Goal: Communication & Community: Participate in discussion

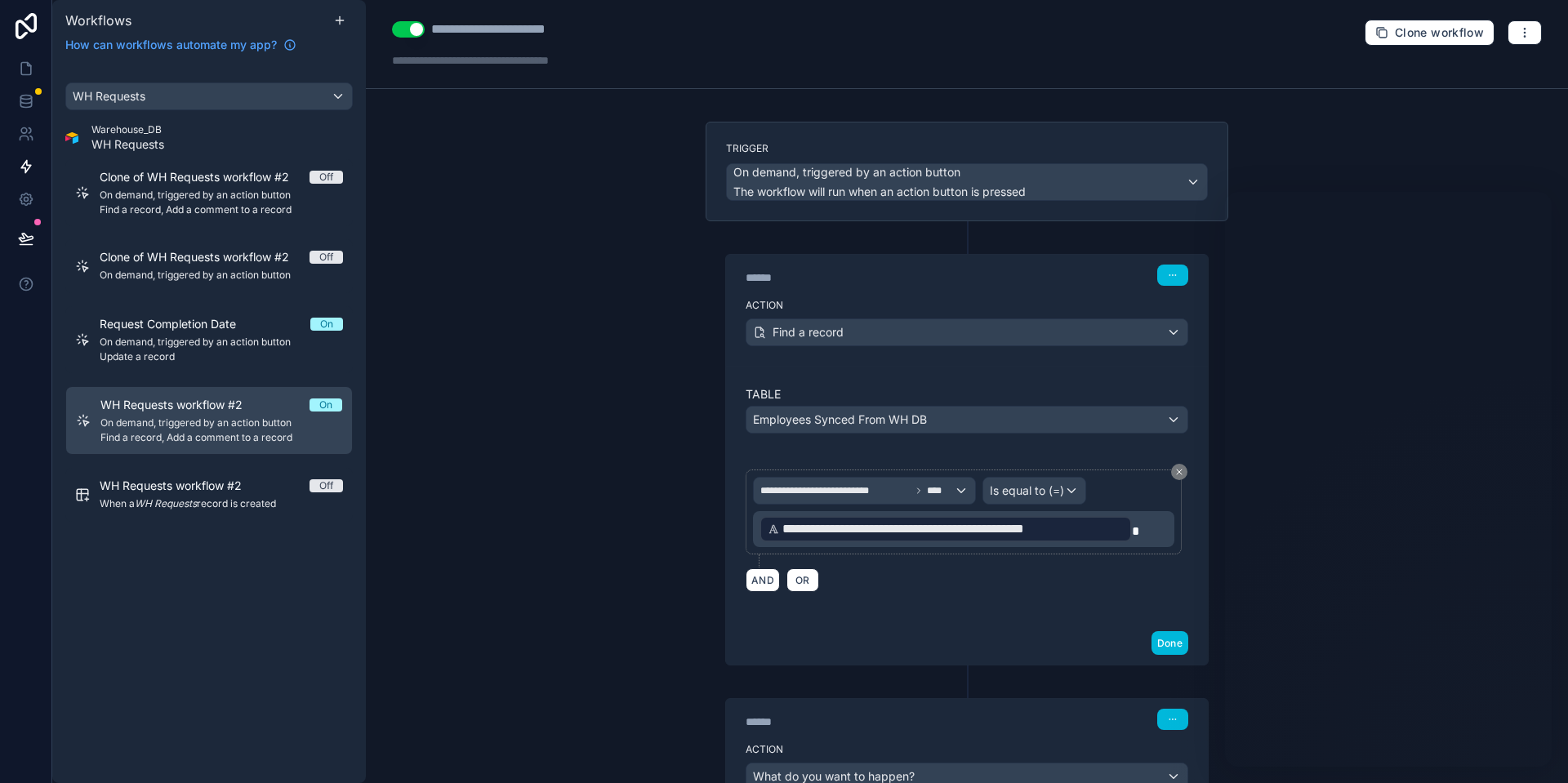
scroll to position [458, 0]
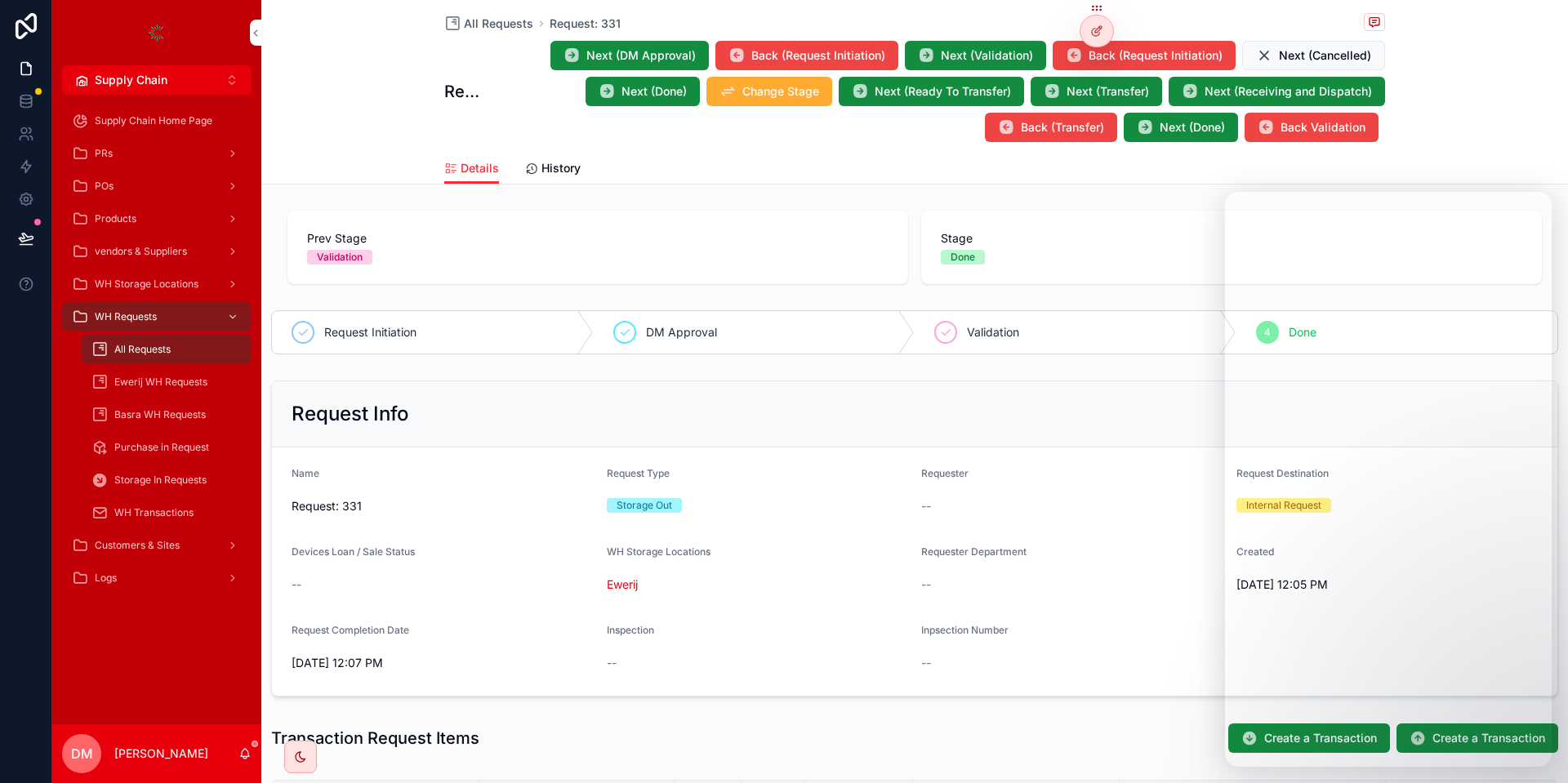
click at [140, 69] on button "Supply Chain Alt 2" at bounding box center [157, 80] width 189 height 29
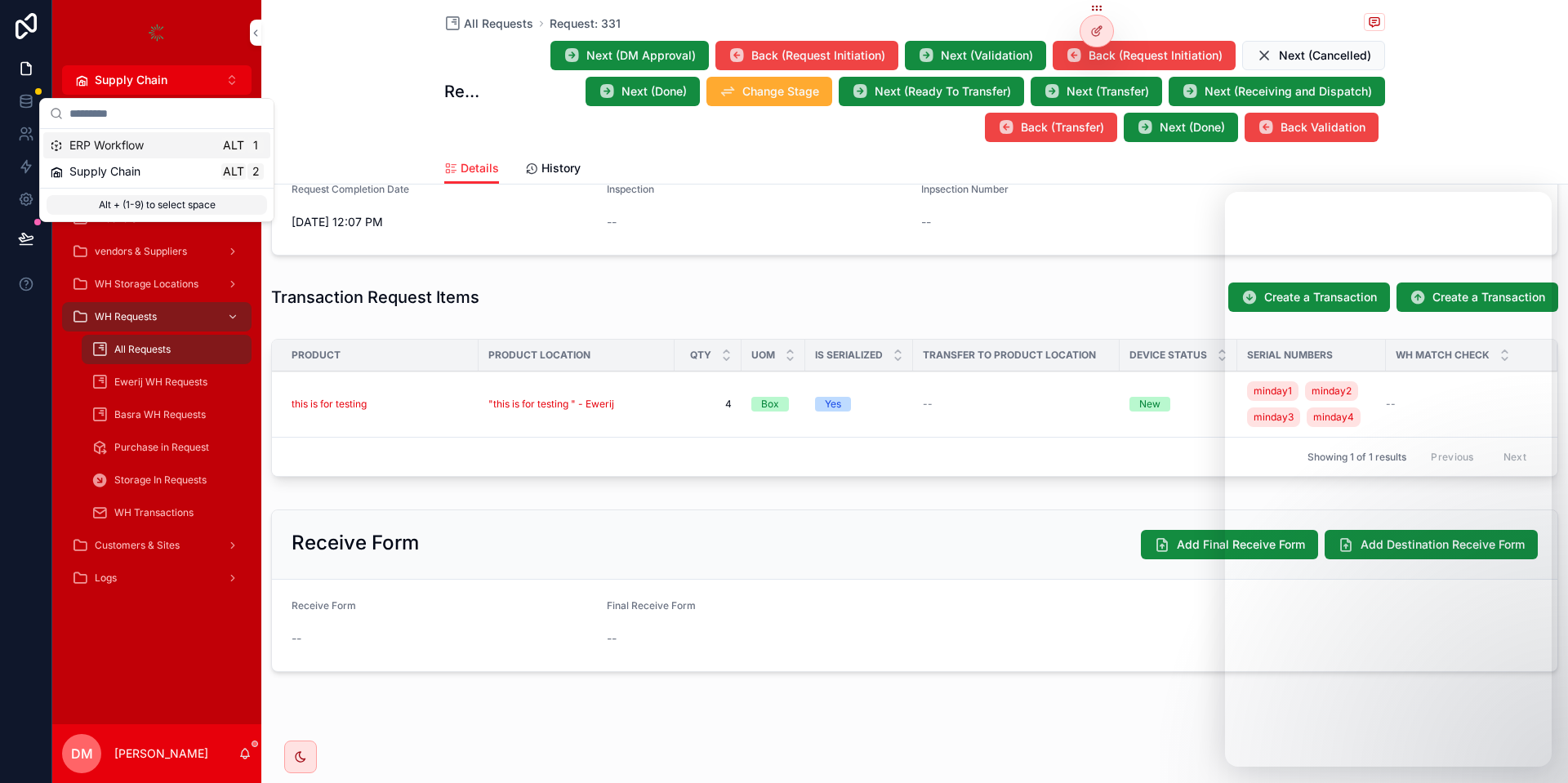
click at [157, 139] on div "ERP Workflow Alt 1" at bounding box center [157, 145] width 214 height 16
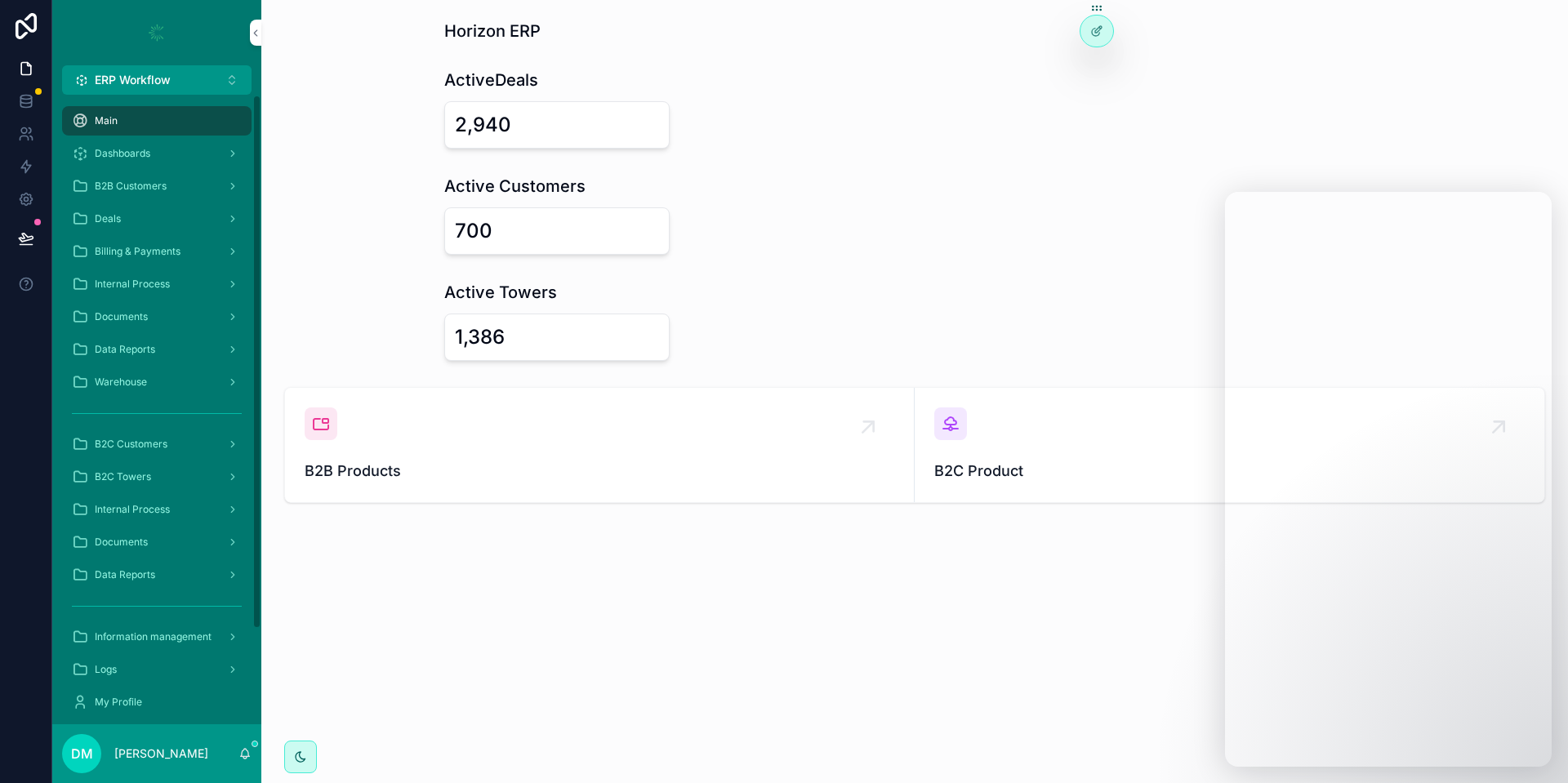
click at [170, 62] on div "scrollable content" at bounding box center [157, 33] width 209 height 65
click at [162, 79] on span "ERP Workflow" at bounding box center [133, 80] width 76 height 16
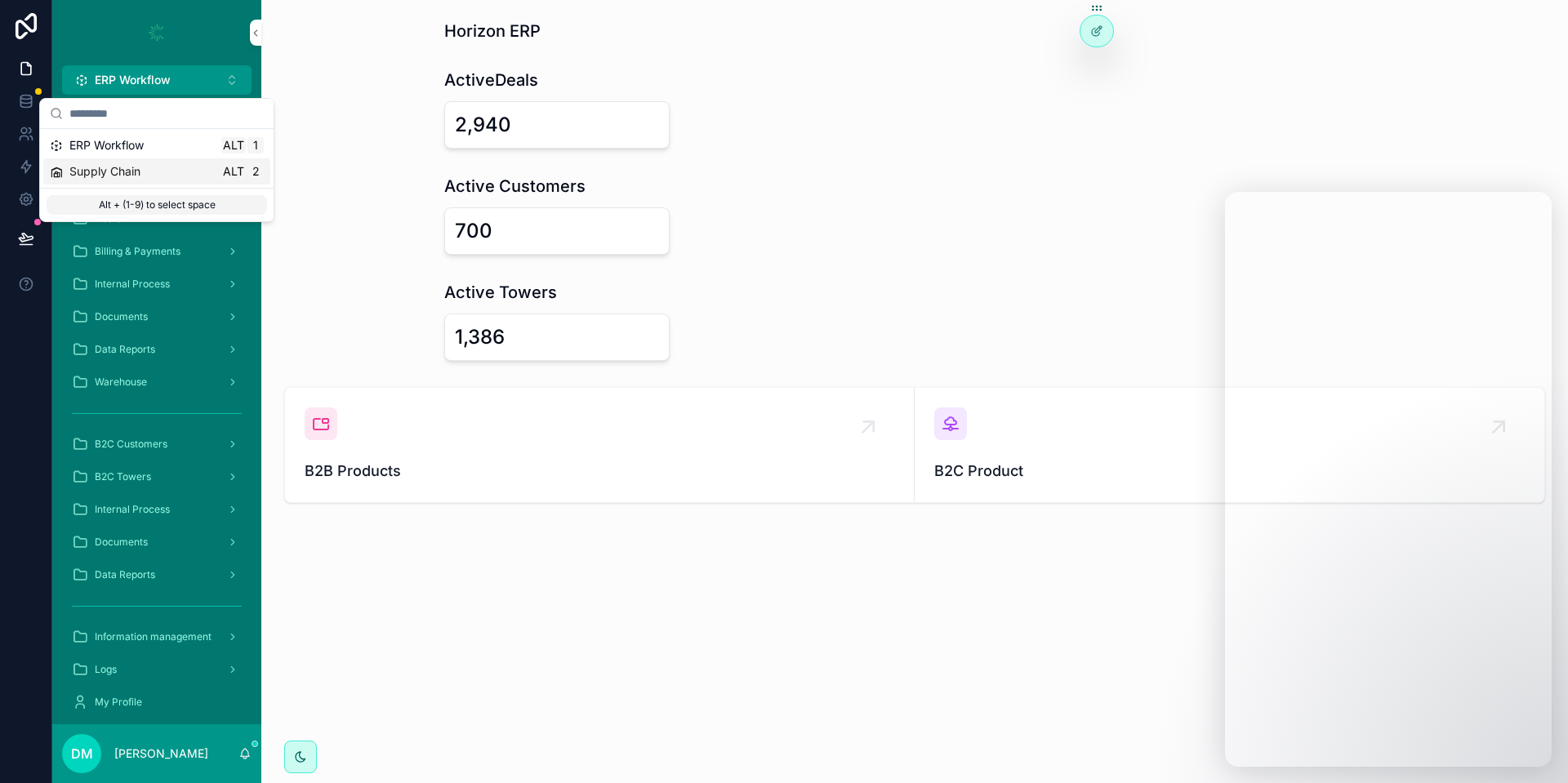
click at [143, 176] on div "Supply Chain Alt 2" at bounding box center [157, 171] width 214 height 16
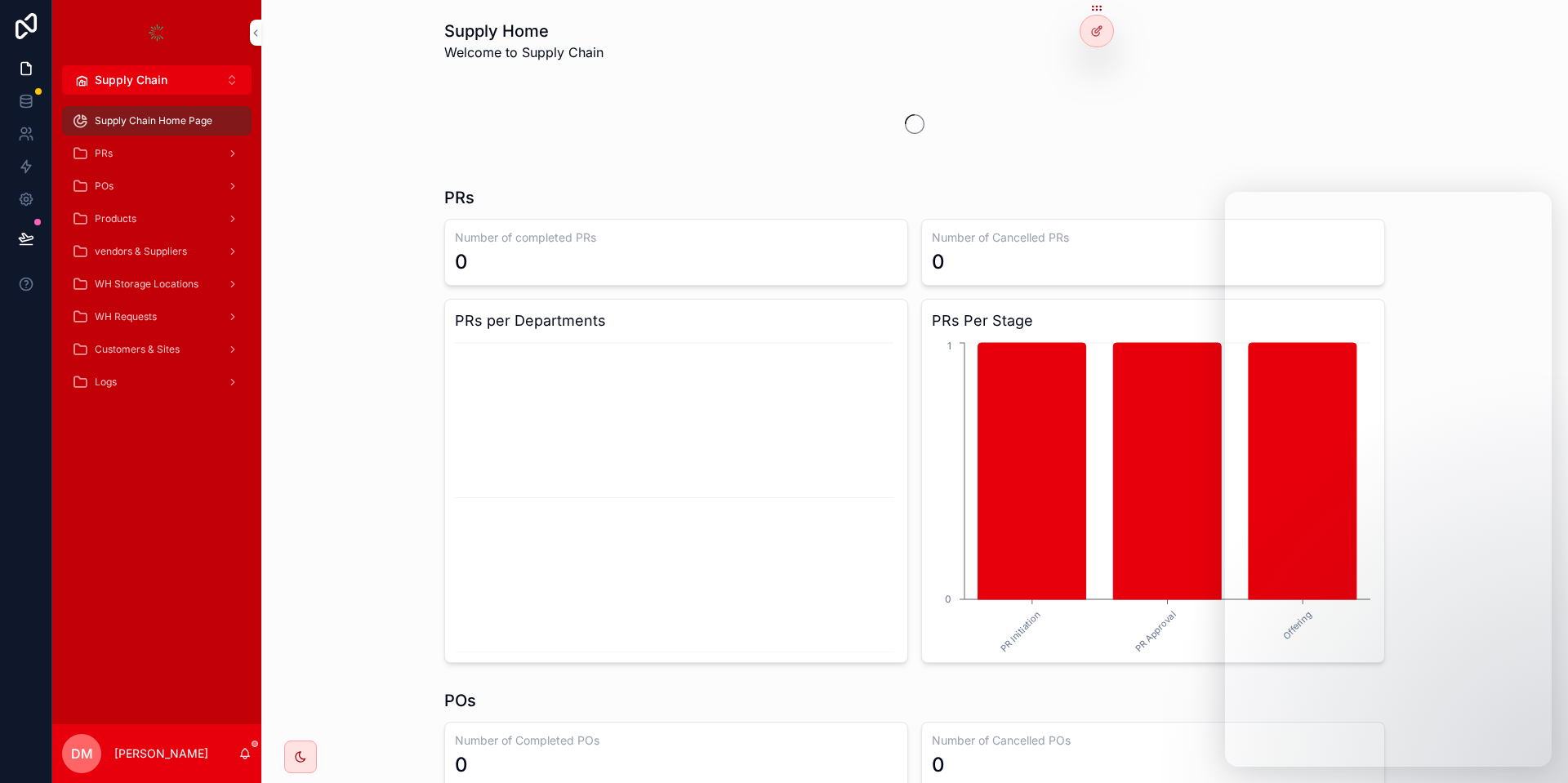
click at [161, 312] on div "WH Requests" at bounding box center [157, 317] width 170 height 27
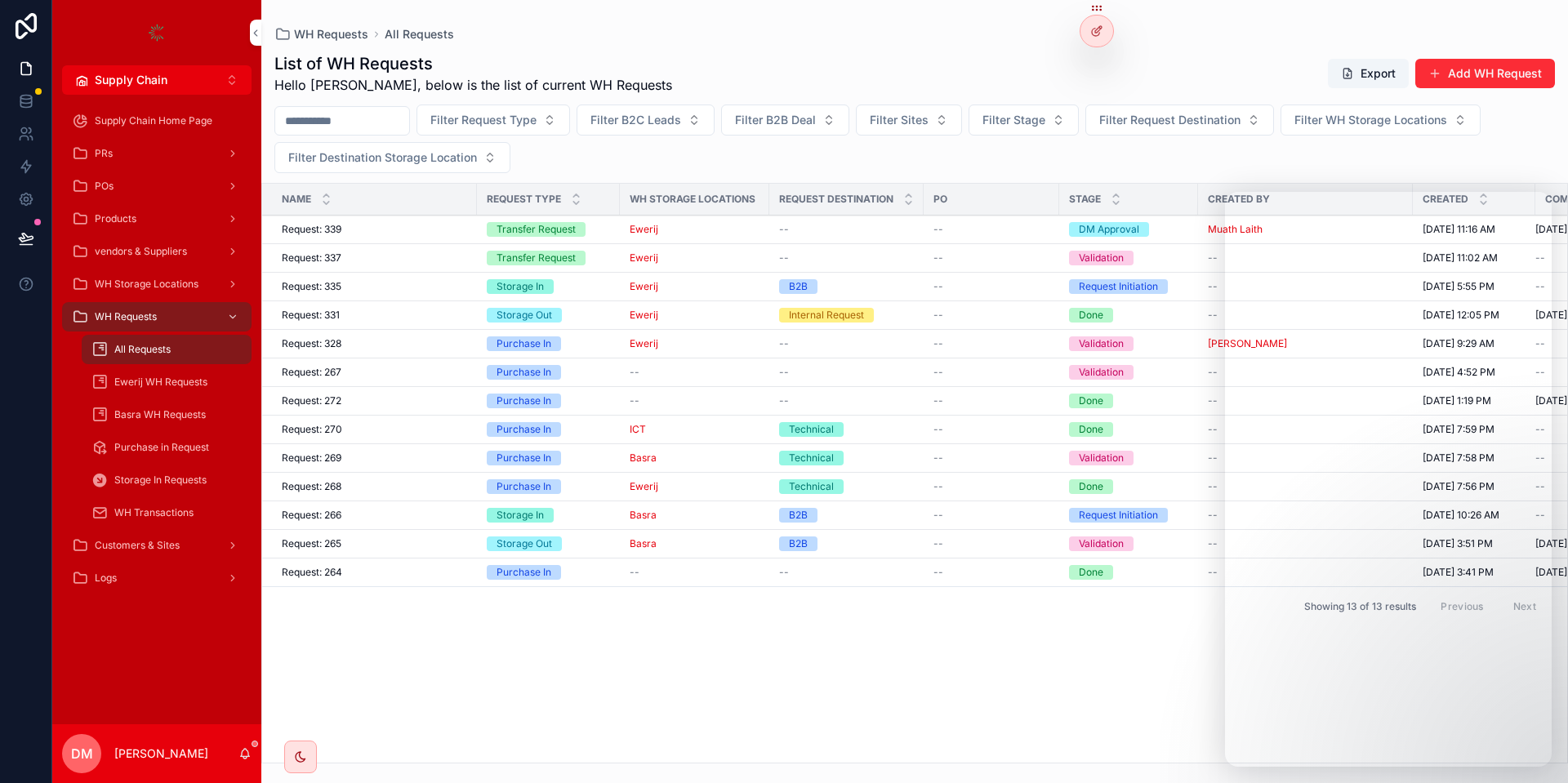
click at [375, 222] on td "Request: 339 Request: 339" at bounding box center [369, 229] width 215 height 28
click at [346, 235] on div "Request: 339 Request: 339" at bounding box center [374, 229] width 186 height 13
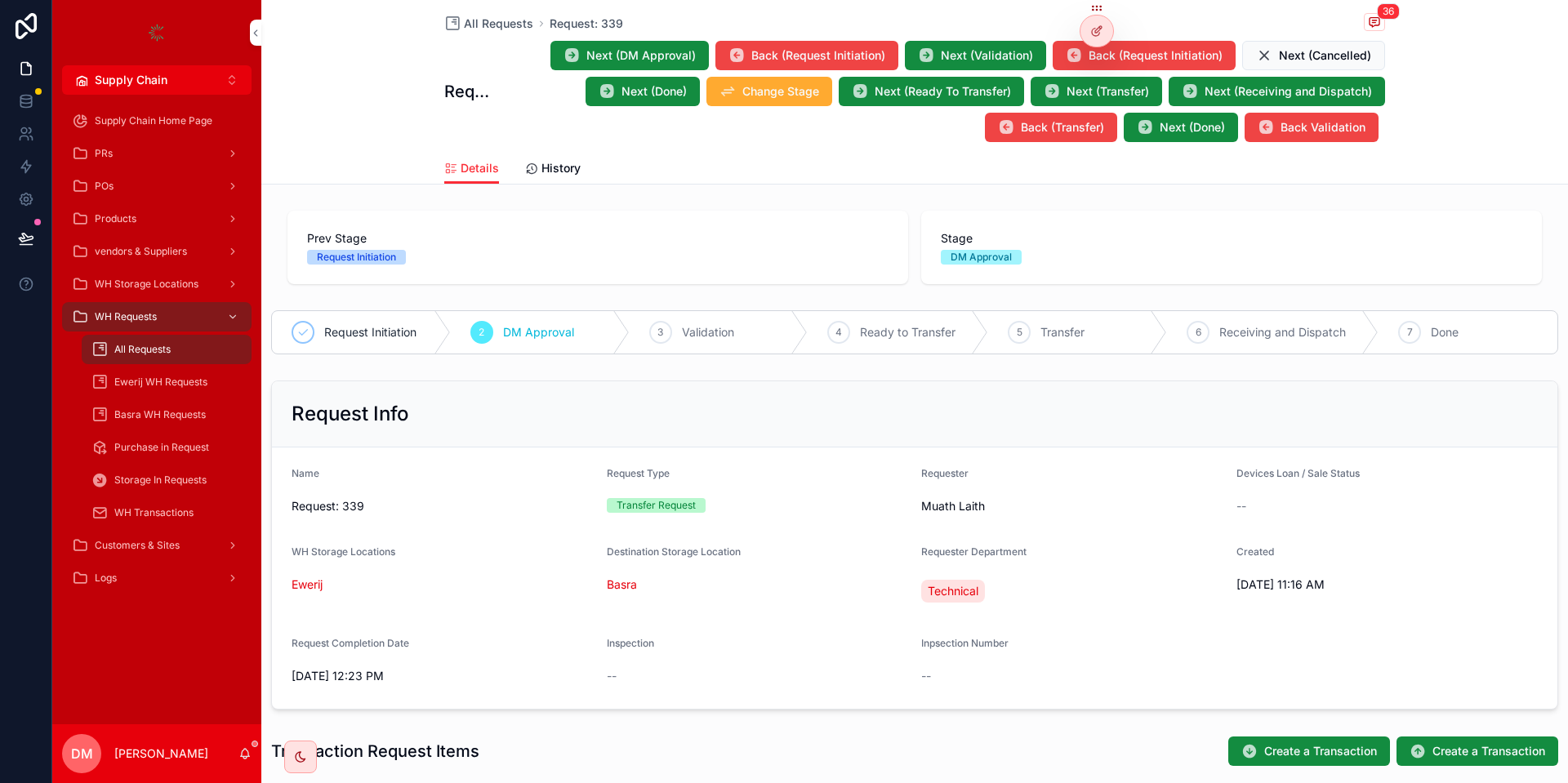
click at [1374, 20] on icon "scrollable content" at bounding box center [1375, 21] width 13 height 13
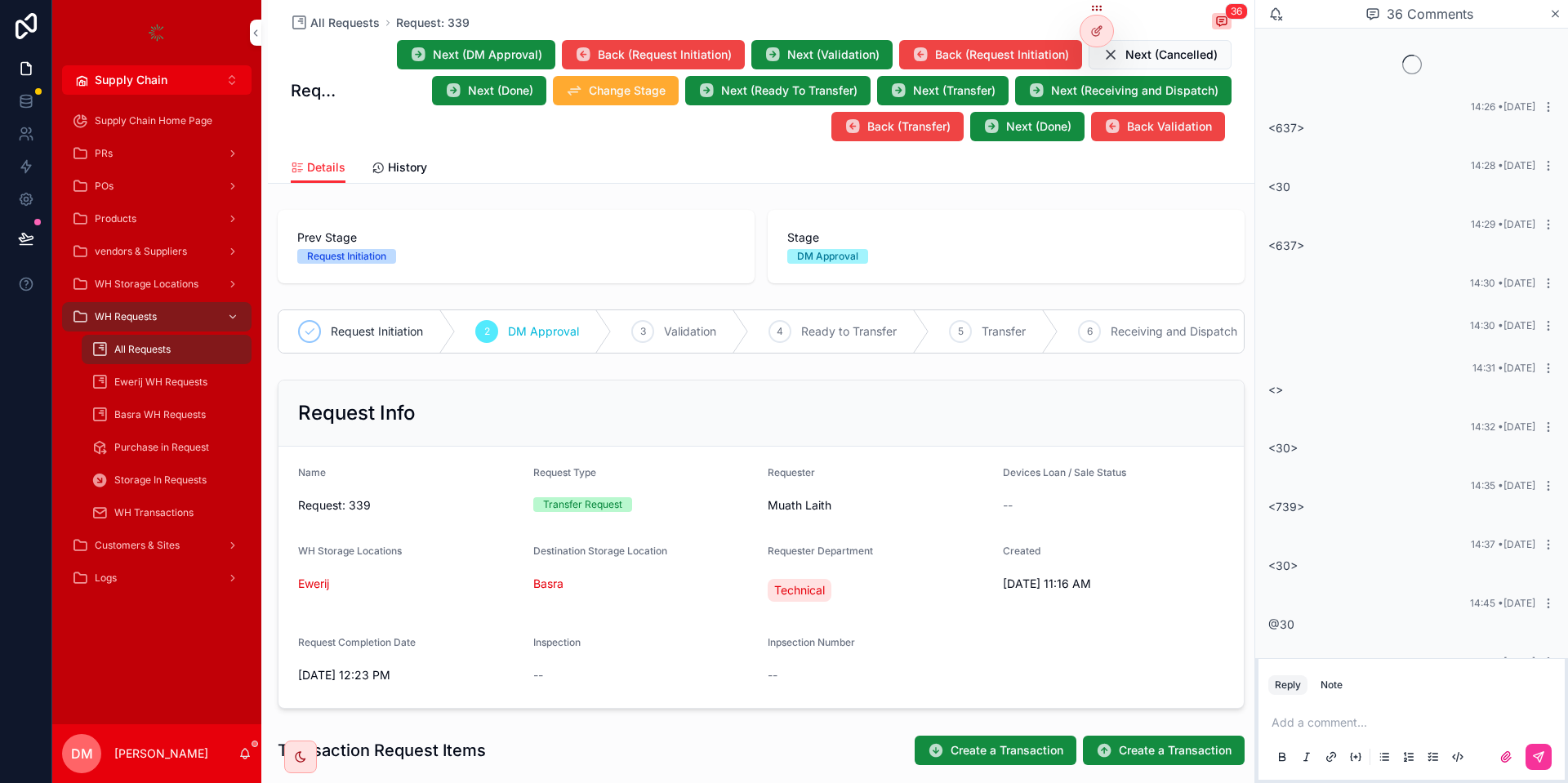
scroll to position [553, 0]
click at [1512, 750] on icon "scrollable content" at bounding box center [1506, 756] width 13 height 13
click at [0, 0] on input "scrollable content" at bounding box center [0, 0] width 0 height 0
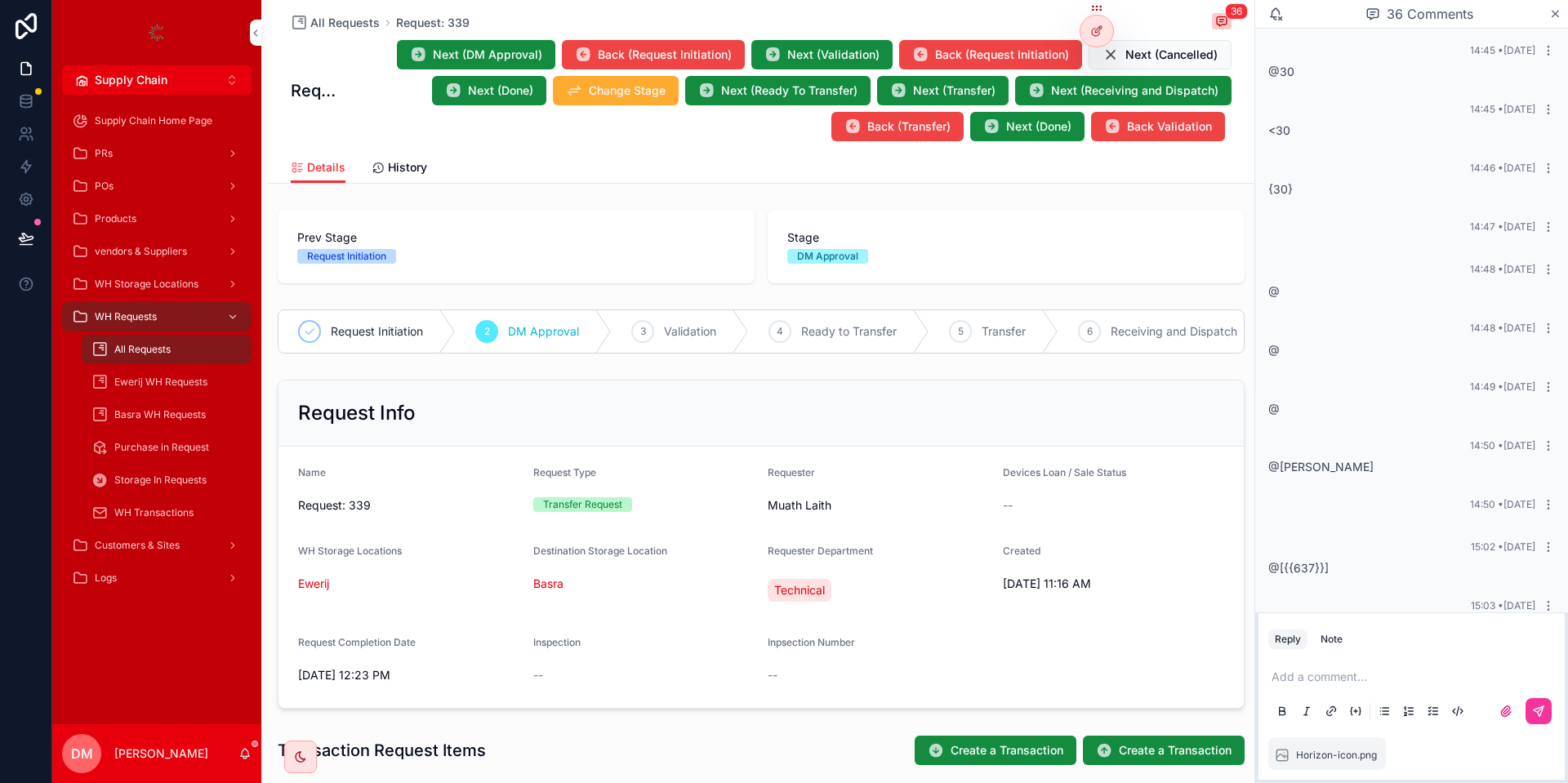
click at [1541, 717] on icon "scrollable content" at bounding box center [1538, 711] width 13 height 13
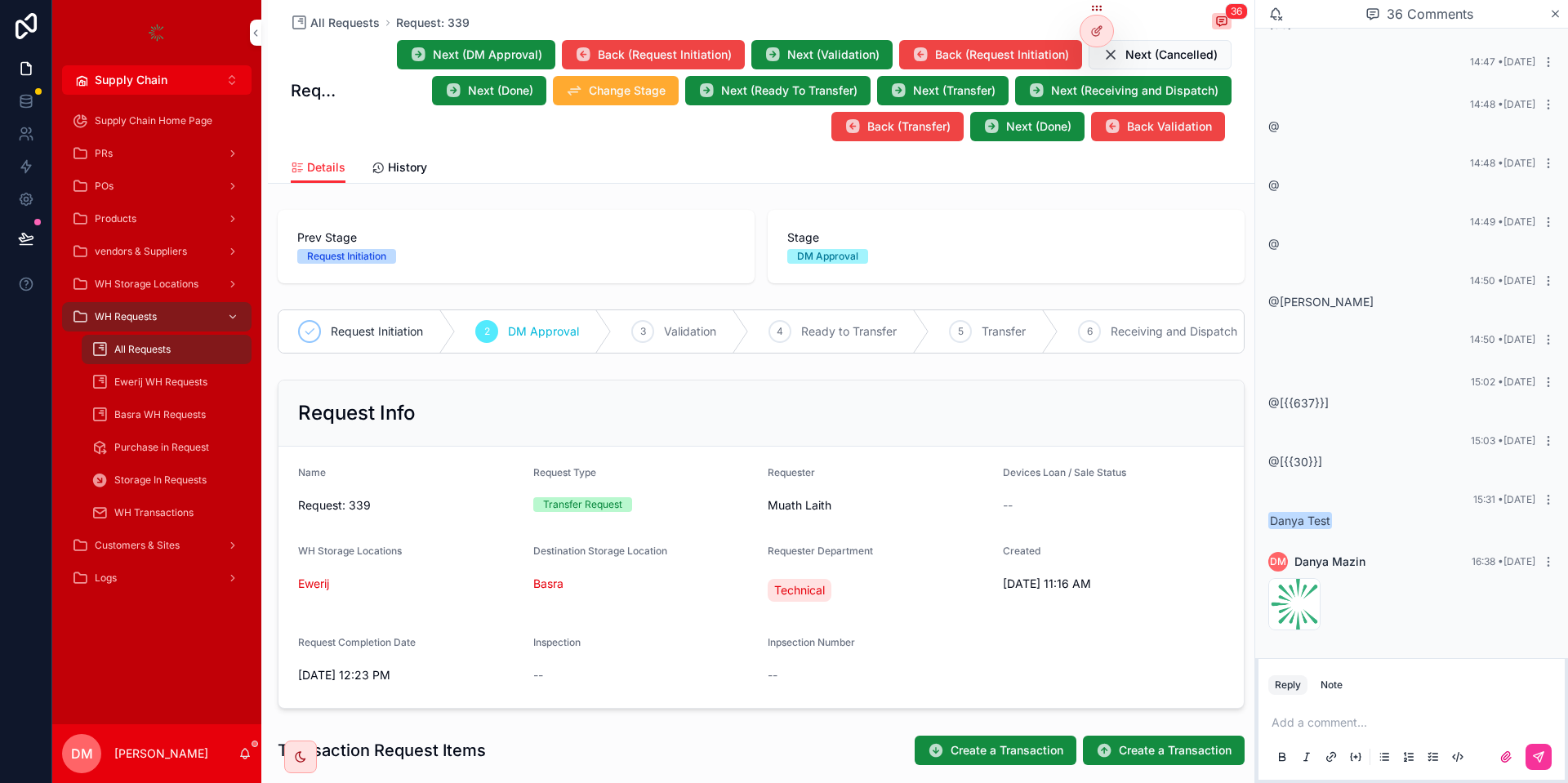
scroll to position [720, 0]
click at [1510, 762] on icon "scrollable content" at bounding box center [1506, 756] width 13 height 13
click at [0, 0] on input "scrollable content" at bounding box center [0, 0] width 0 height 0
click at [1538, 706] on icon "scrollable content" at bounding box center [1538, 711] width 13 height 13
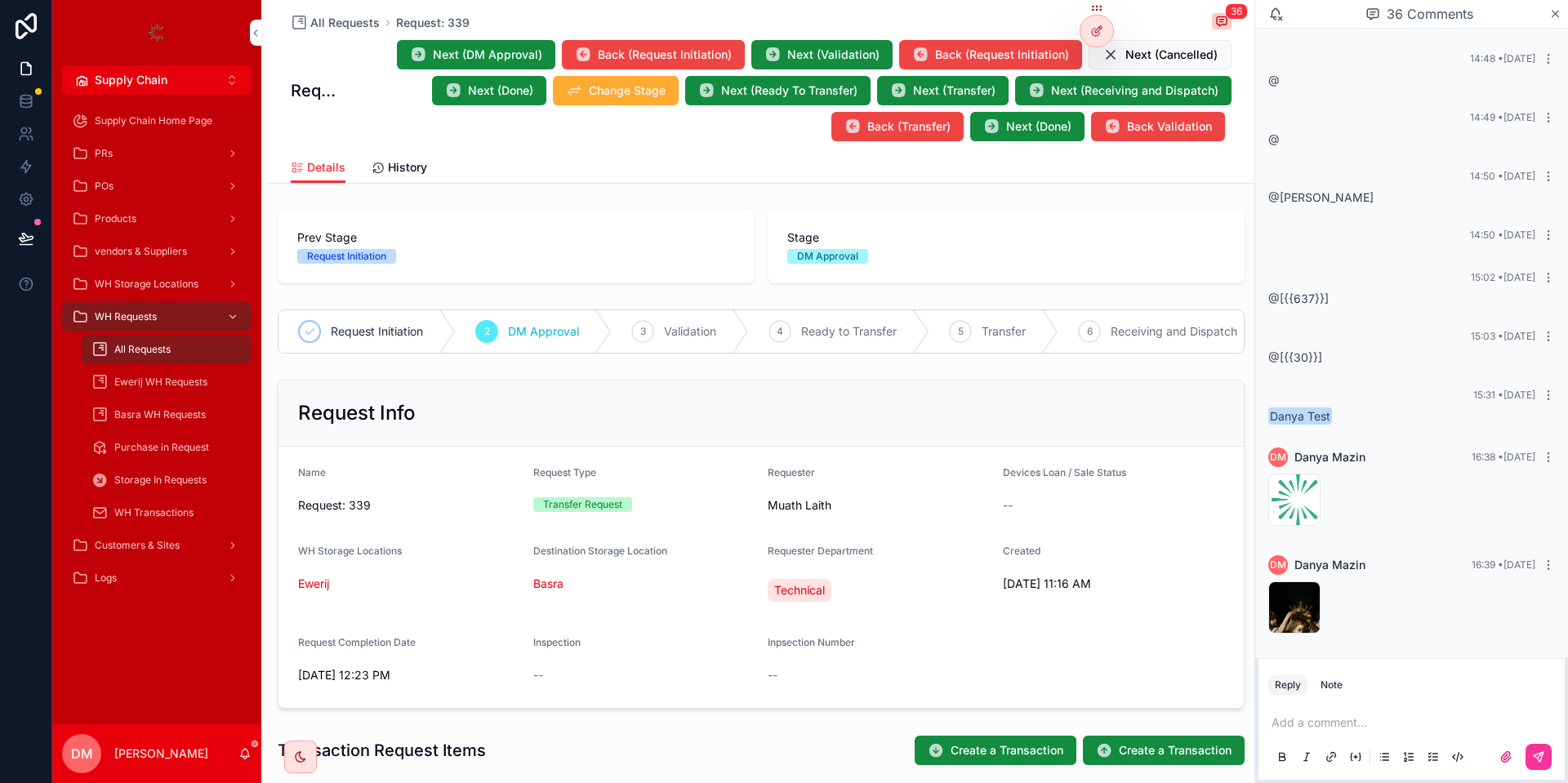
scroll to position [827, 0]
click at [180, 83] on button "Supply Chain Alt 2" at bounding box center [157, 80] width 189 height 29
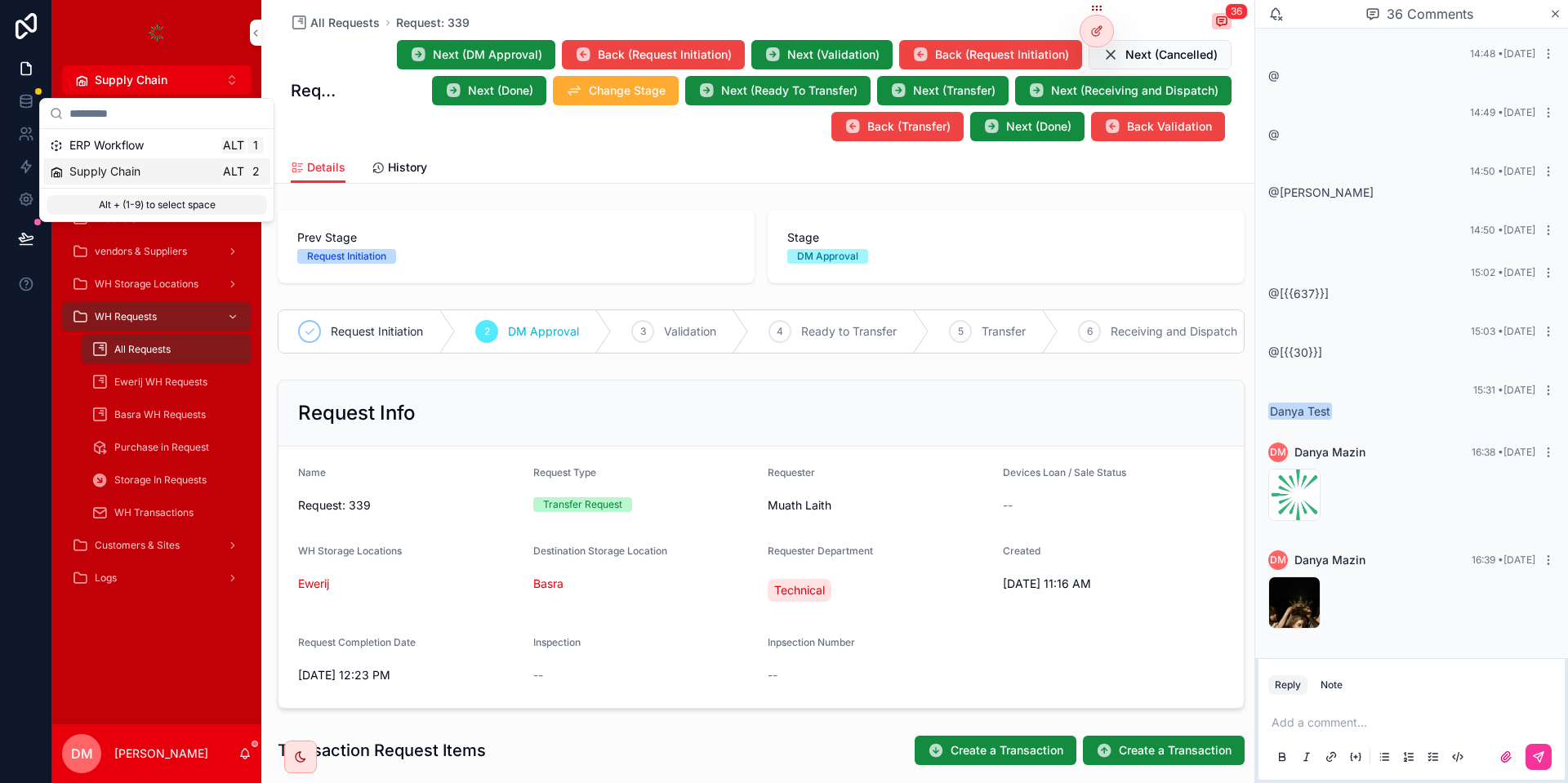
click at [147, 161] on div "Supply Chain Alt 2" at bounding box center [157, 171] width 227 height 27
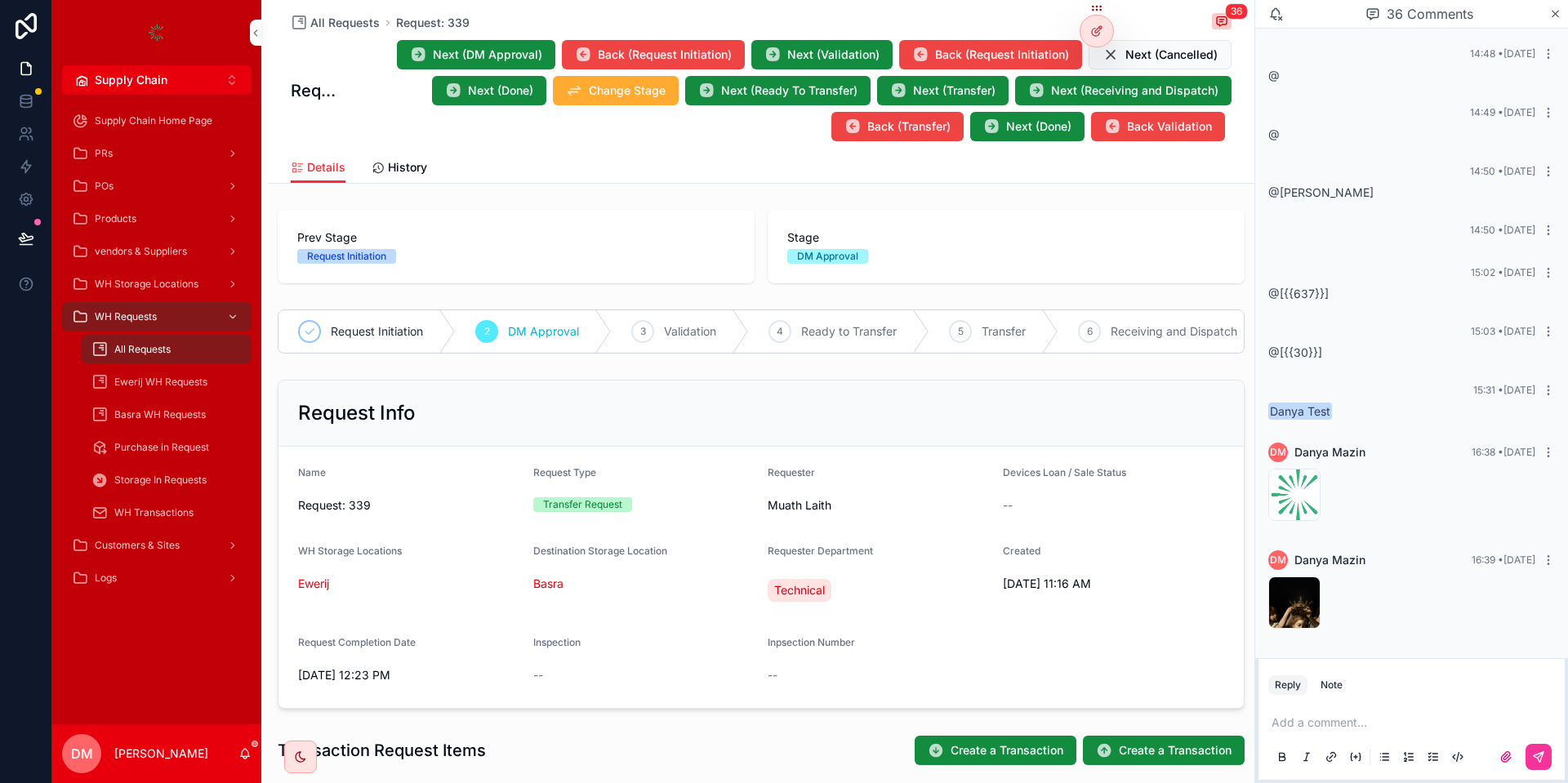
click at [140, 86] on span "Supply Chain" at bounding box center [131, 80] width 73 height 16
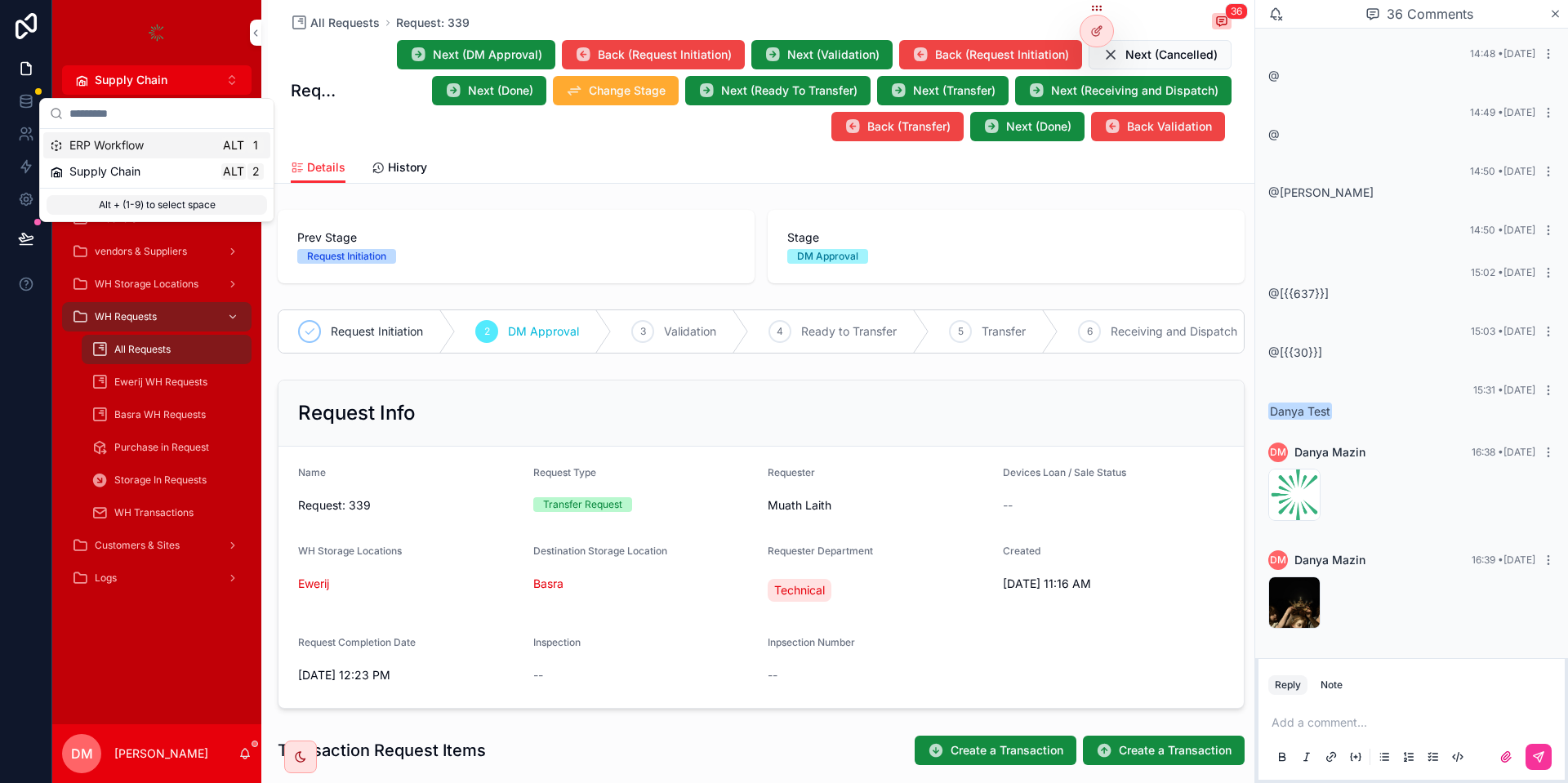
click at [134, 145] on span "ERP Workflow" at bounding box center [106, 145] width 74 height 16
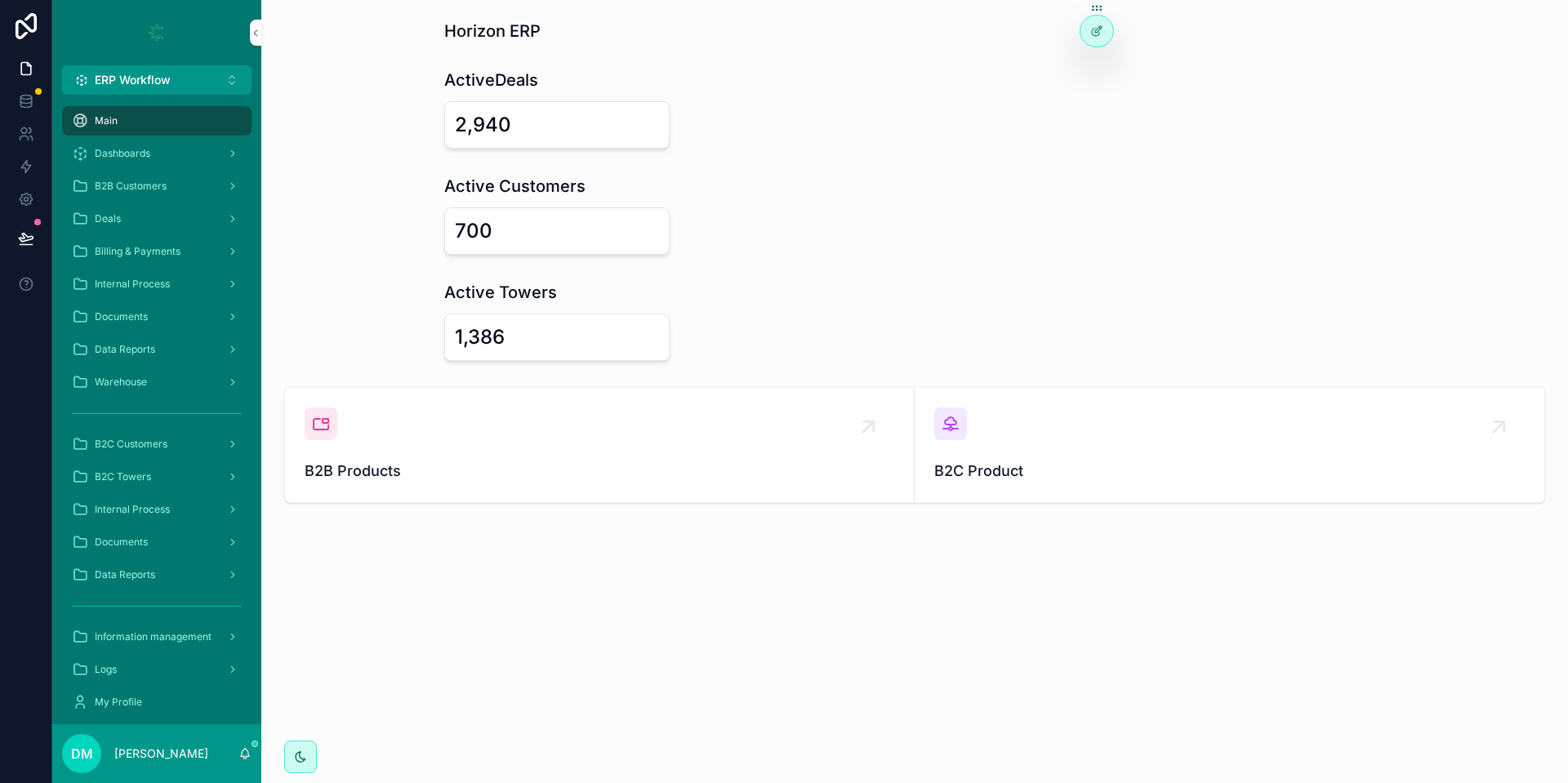
click at [107, 223] on span "Deals" at bounding box center [108, 218] width 27 height 13
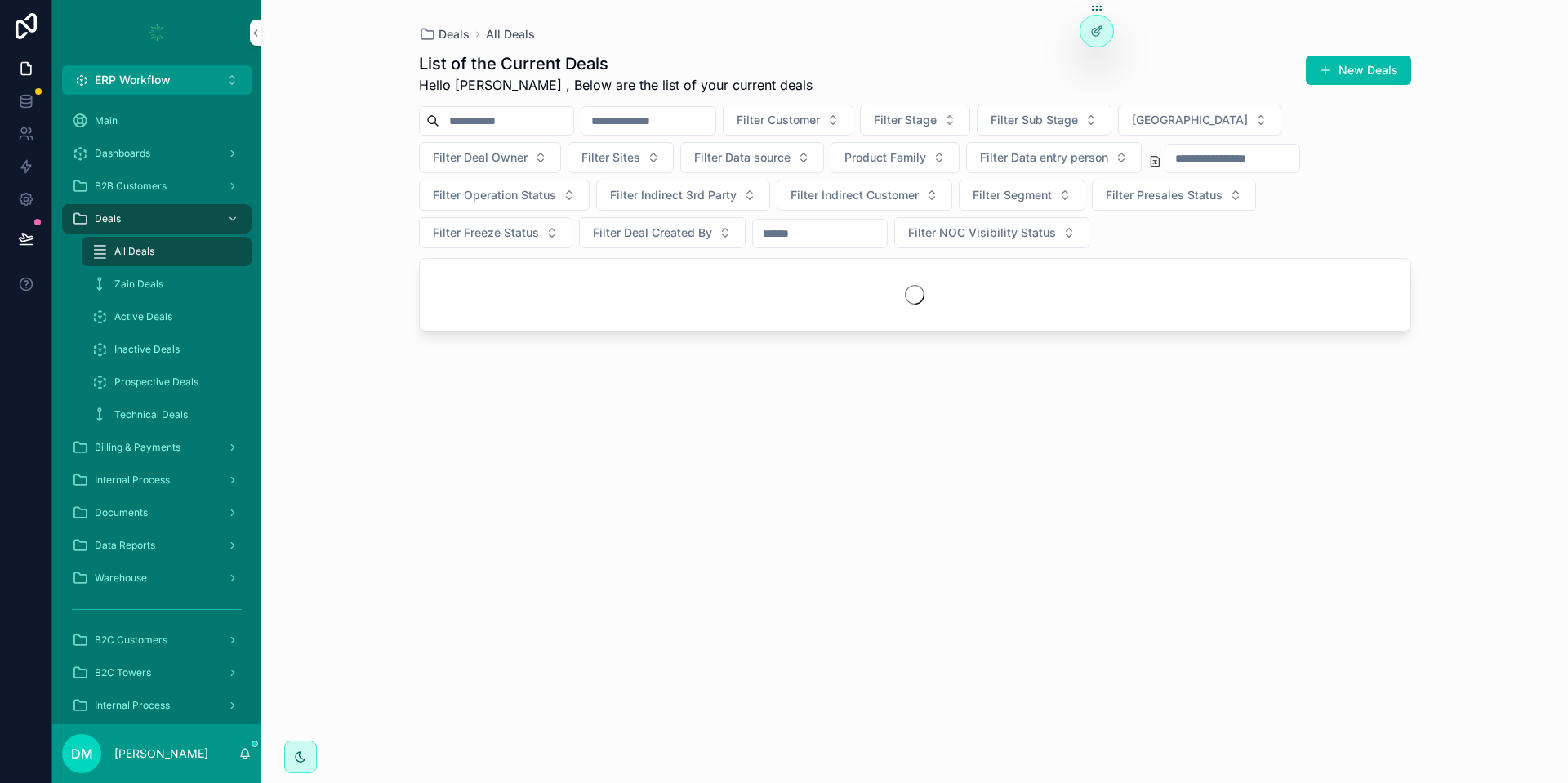
click at [708, 128] on input "scrollable content" at bounding box center [649, 121] width 134 height 23
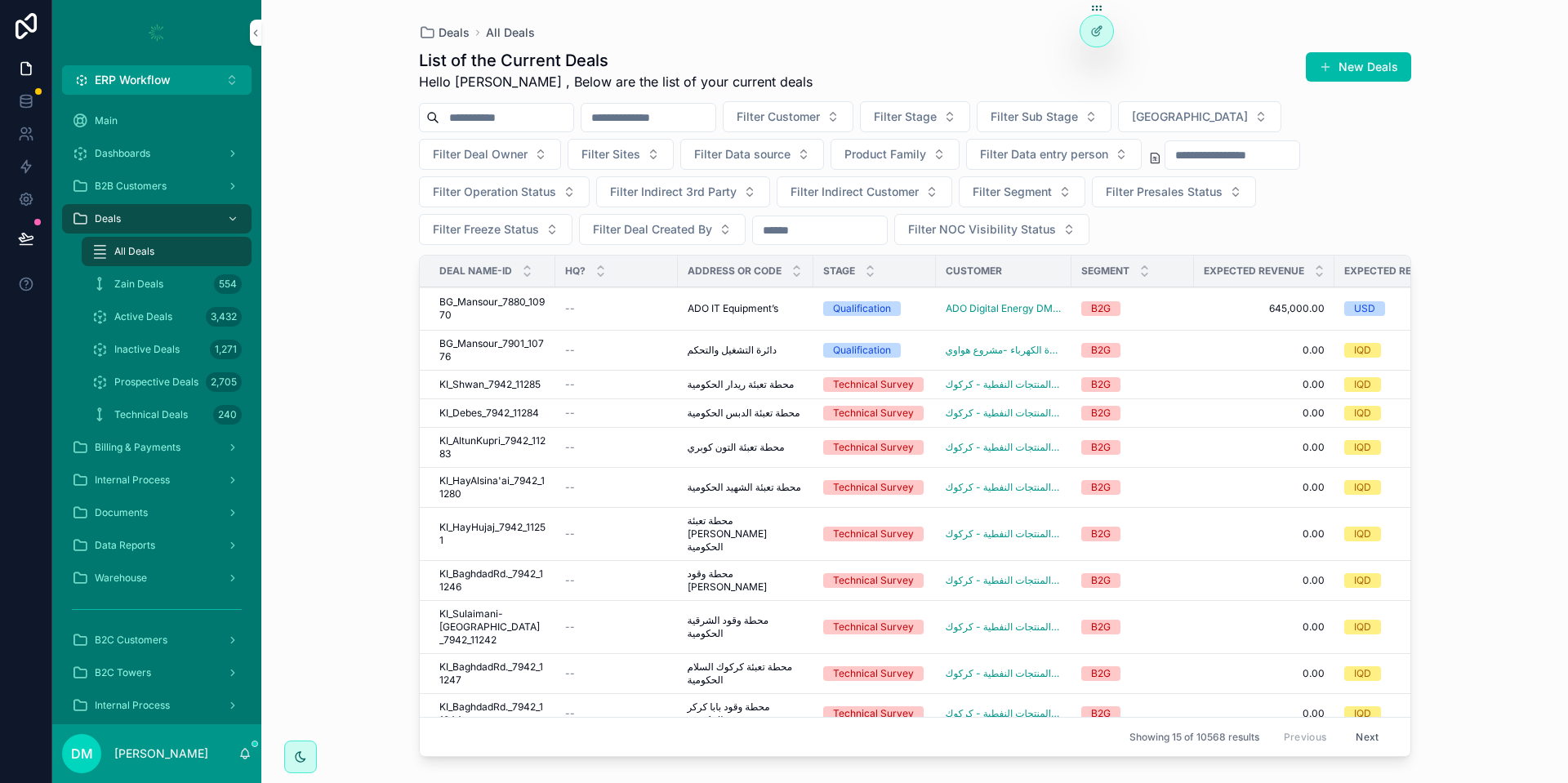
click at [573, 116] on input "scrollable content" at bounding box center [506, 117] width 134 height 23
type input "*"
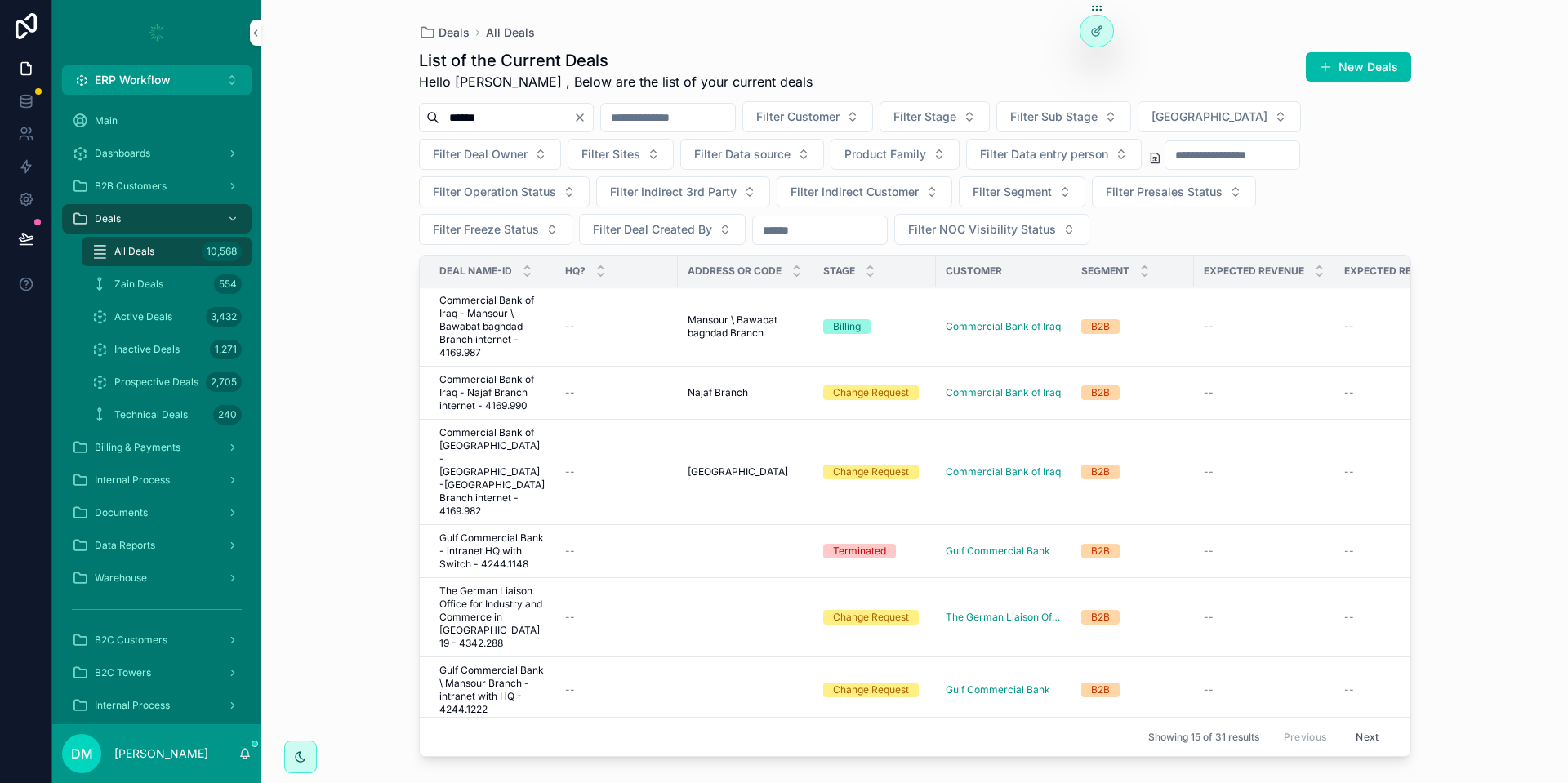
scroll to position [518, 0]
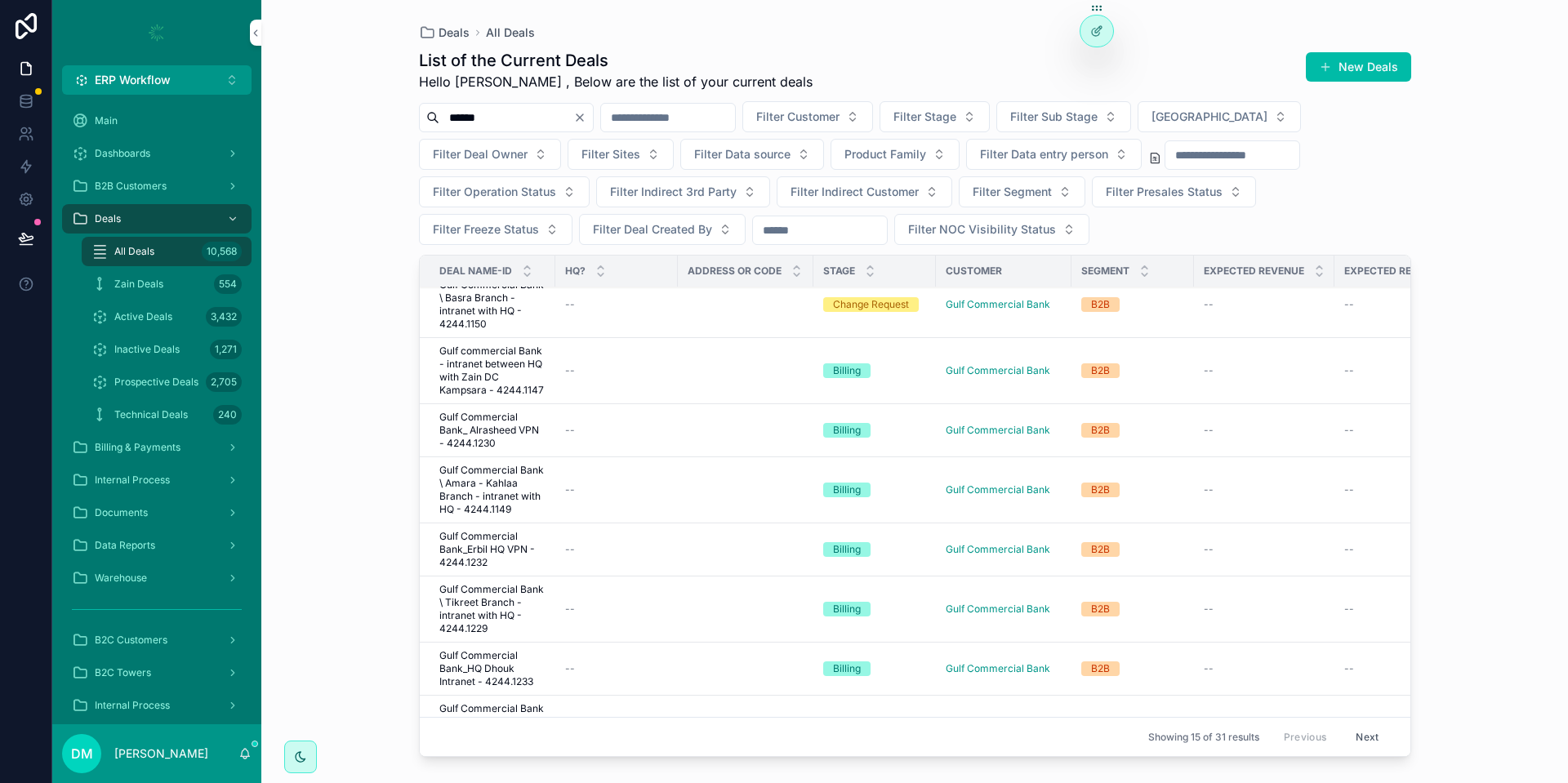
click at [472, 118] on input "******" at bounding box center [506, 117] width 134 height 23
type input "****"
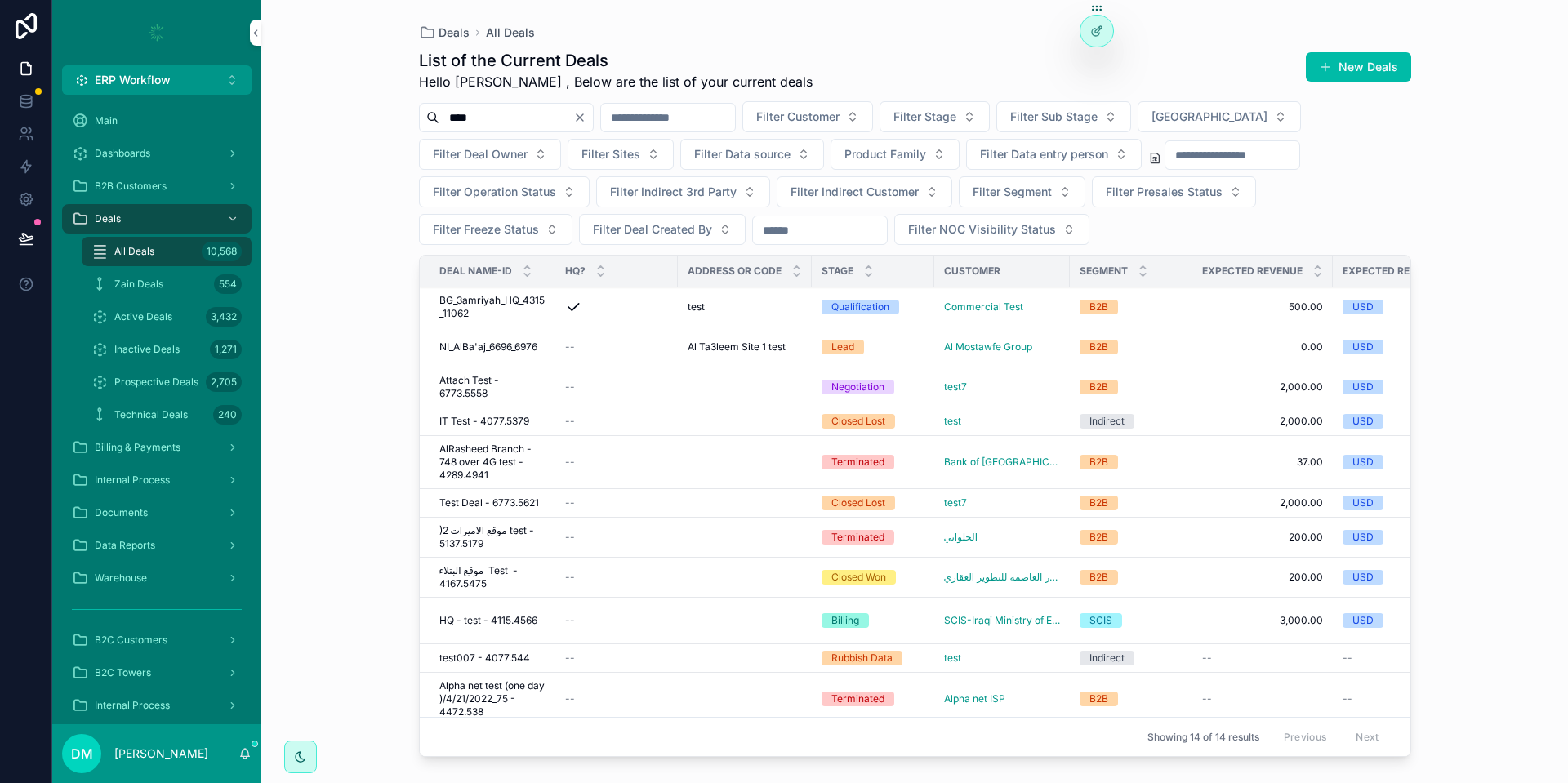
click at [493, 428] on td "IT Test - 4077.5379 IT Test - 4077.5379" at bounding box center [488, 421] width 135 height 28
click at [475, 422] on span "IT Test - 4077.5379" at bounding box center [484, 421] width 90 height 13
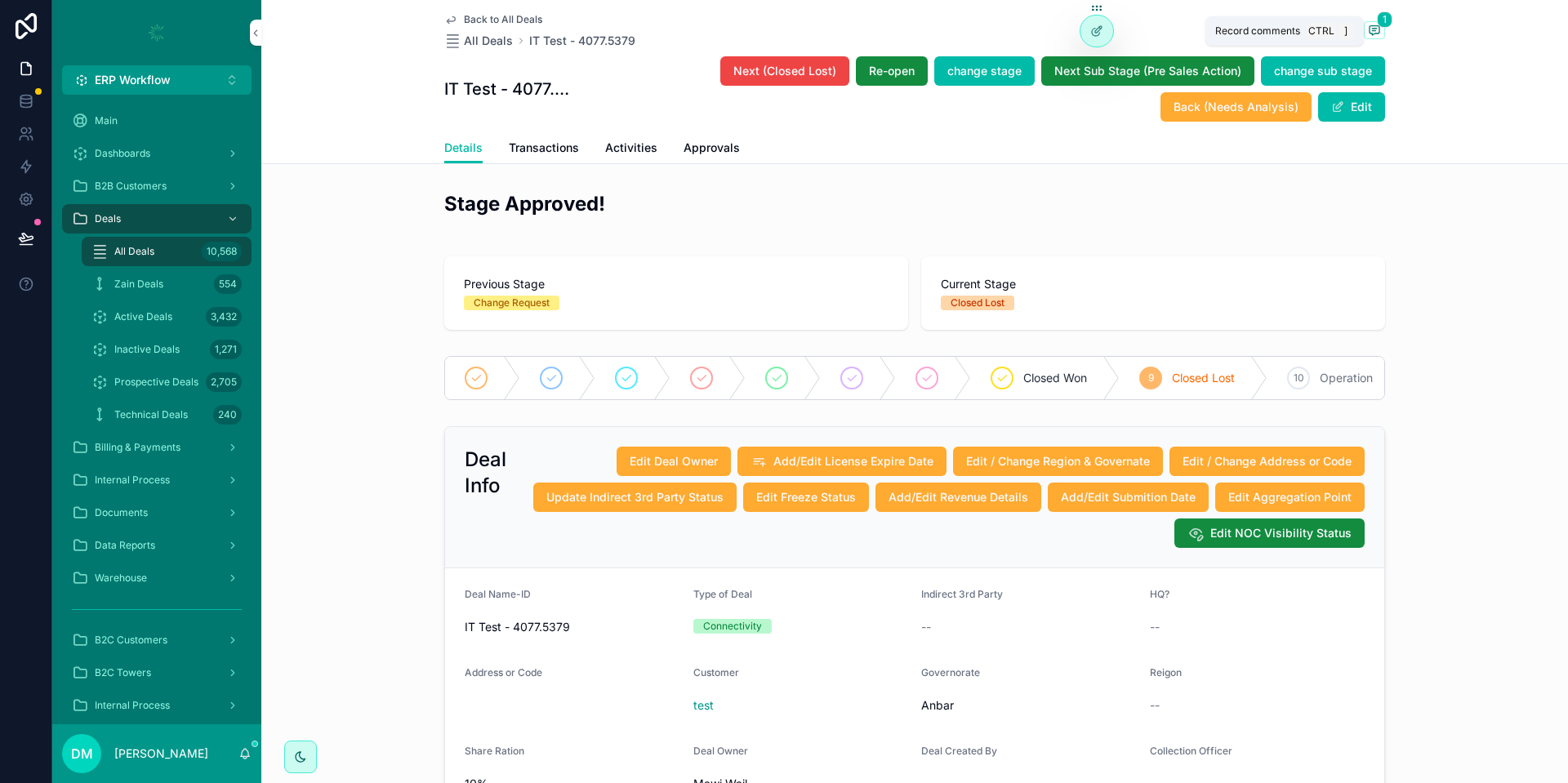
click at [1382, 28] on span "scrollable content" at bounding box center [1375, 30] width 21 height 18
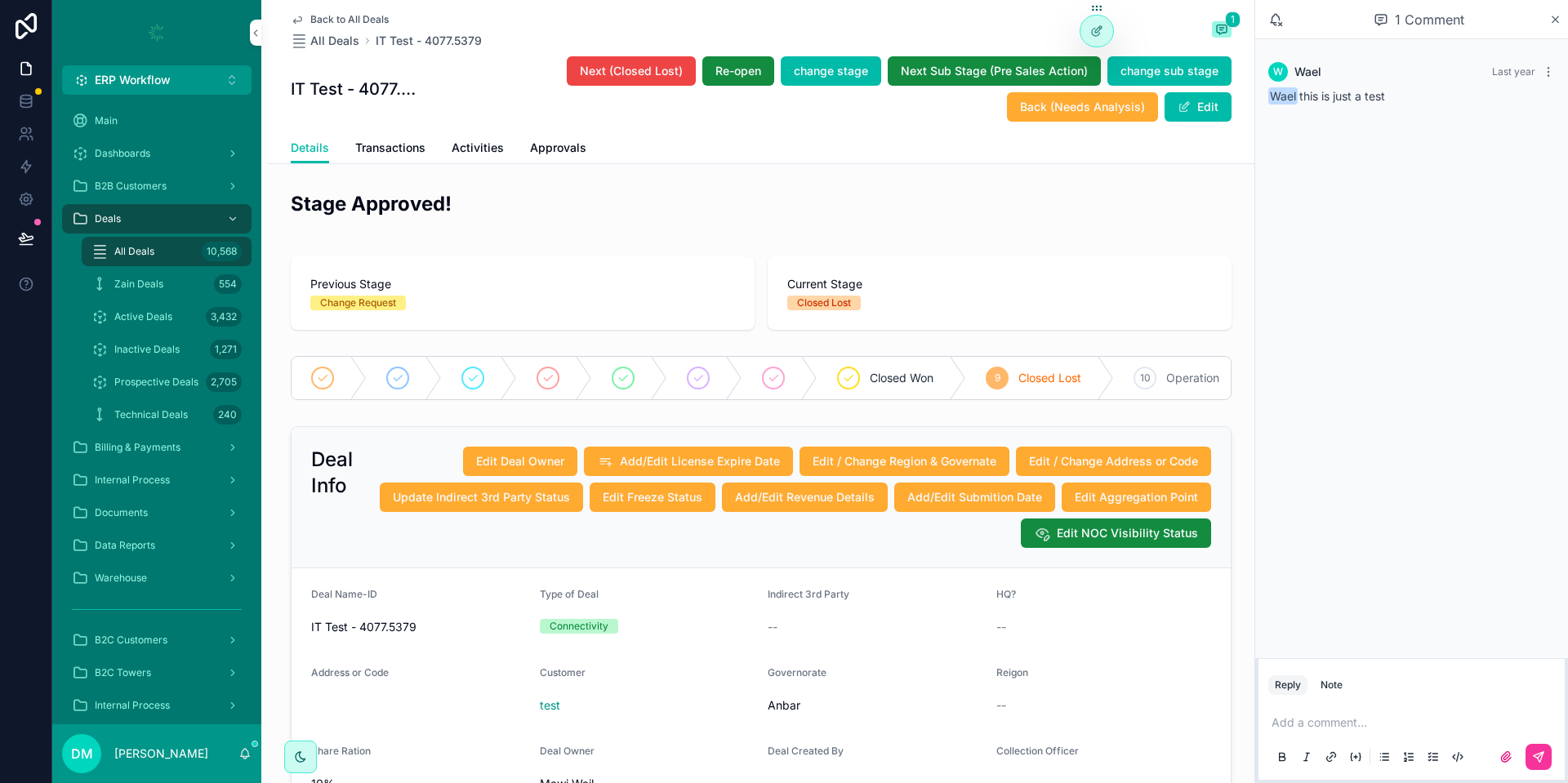
click at [1502, 750] on label "scrollable content" at bounding box center [1506, 756] width 27 height 27
click at [0, 0] on input "scrollable content" at bounding box center [0, 0] width 0 height 0
click at [1541, 720] on button "scrollable content" at bounding box center [1539, 711] width 27 height 27
click at [1382, 713] on div "Add a comment..." at bounding box center [1411, 739] width 287 height 68
click at [1366, 727] on p "scrollable content" at bounding box center [1415, 722] width 287 height 16
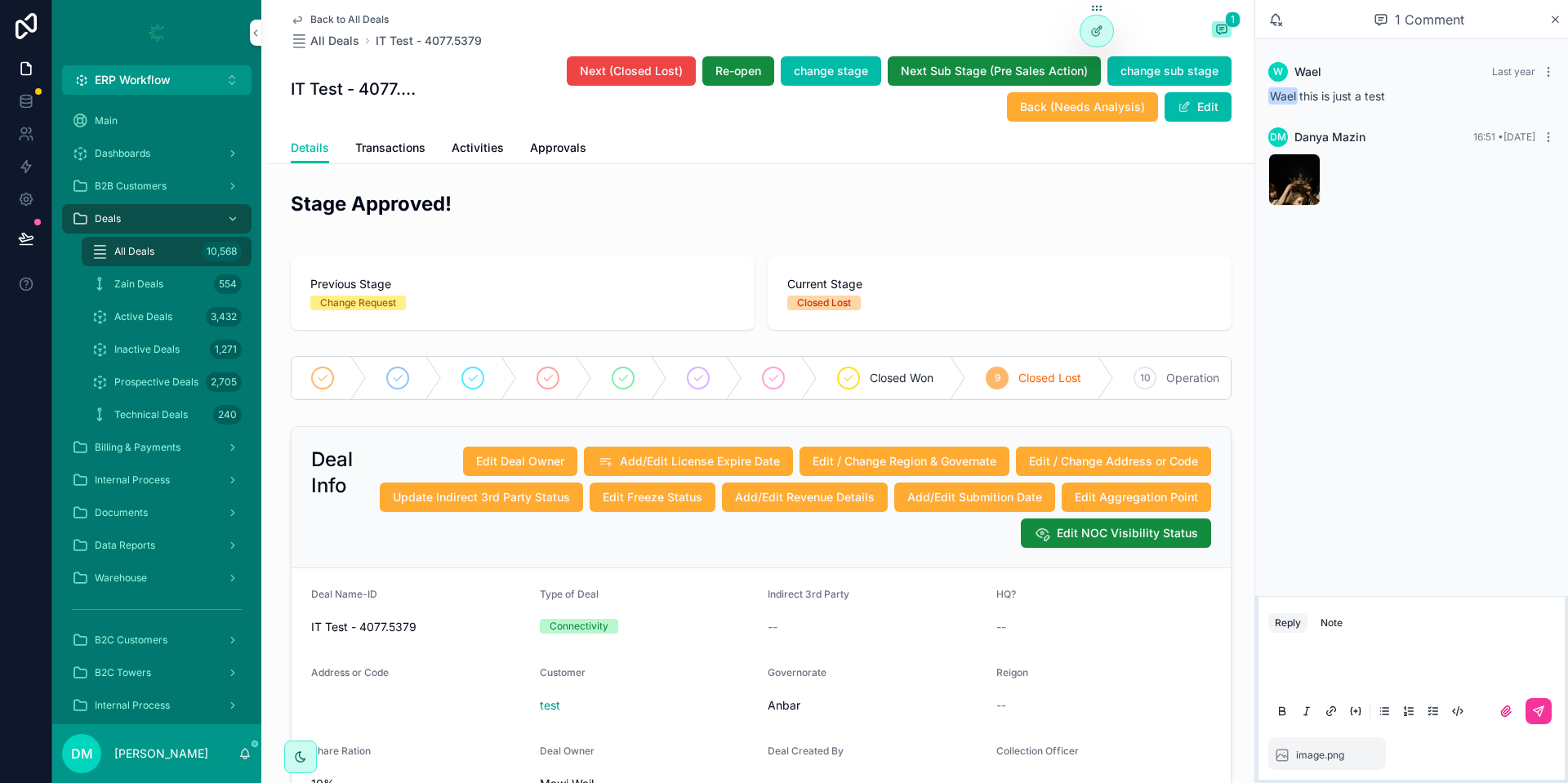
click at [1547, 710] on button "scrollable content" at bounding box center [1539, 711] width 27 height 27
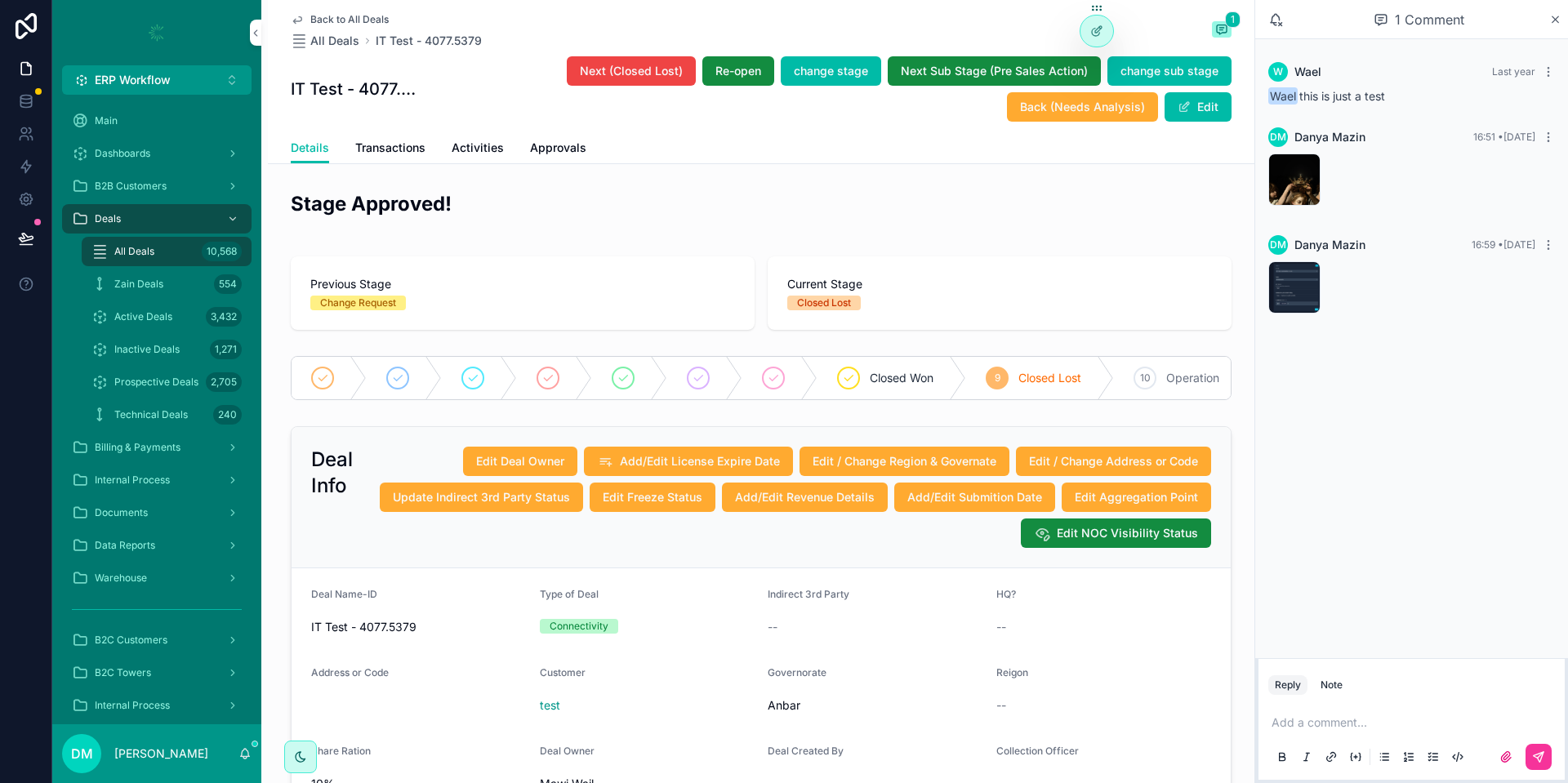
click at [0, 0] on icon at bounding box center [0, 0] width 0 height 0
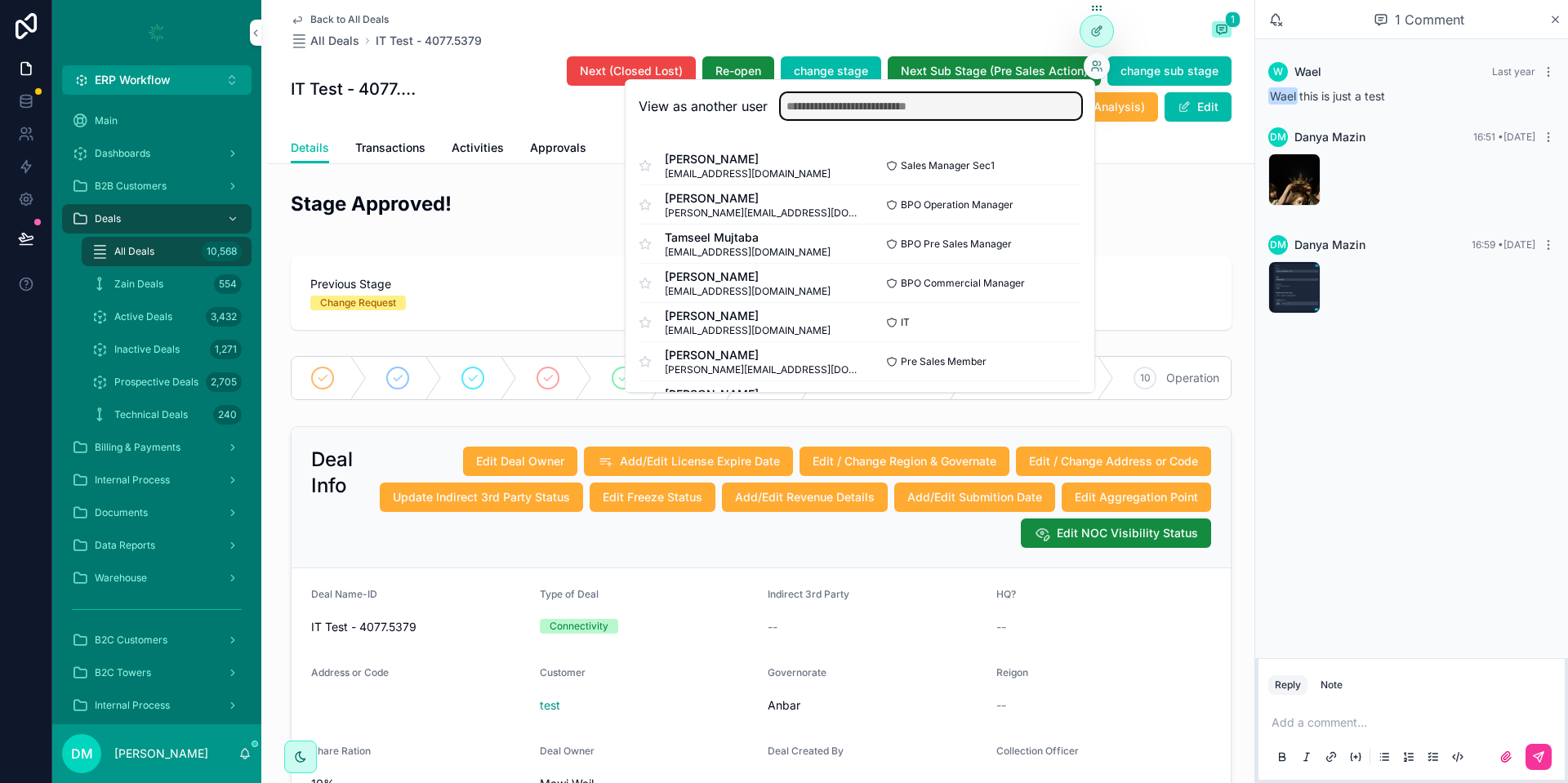
click at [1036, 106] on input "text" at bounding box center [930, 106] width 300 height 27
type input "**********"
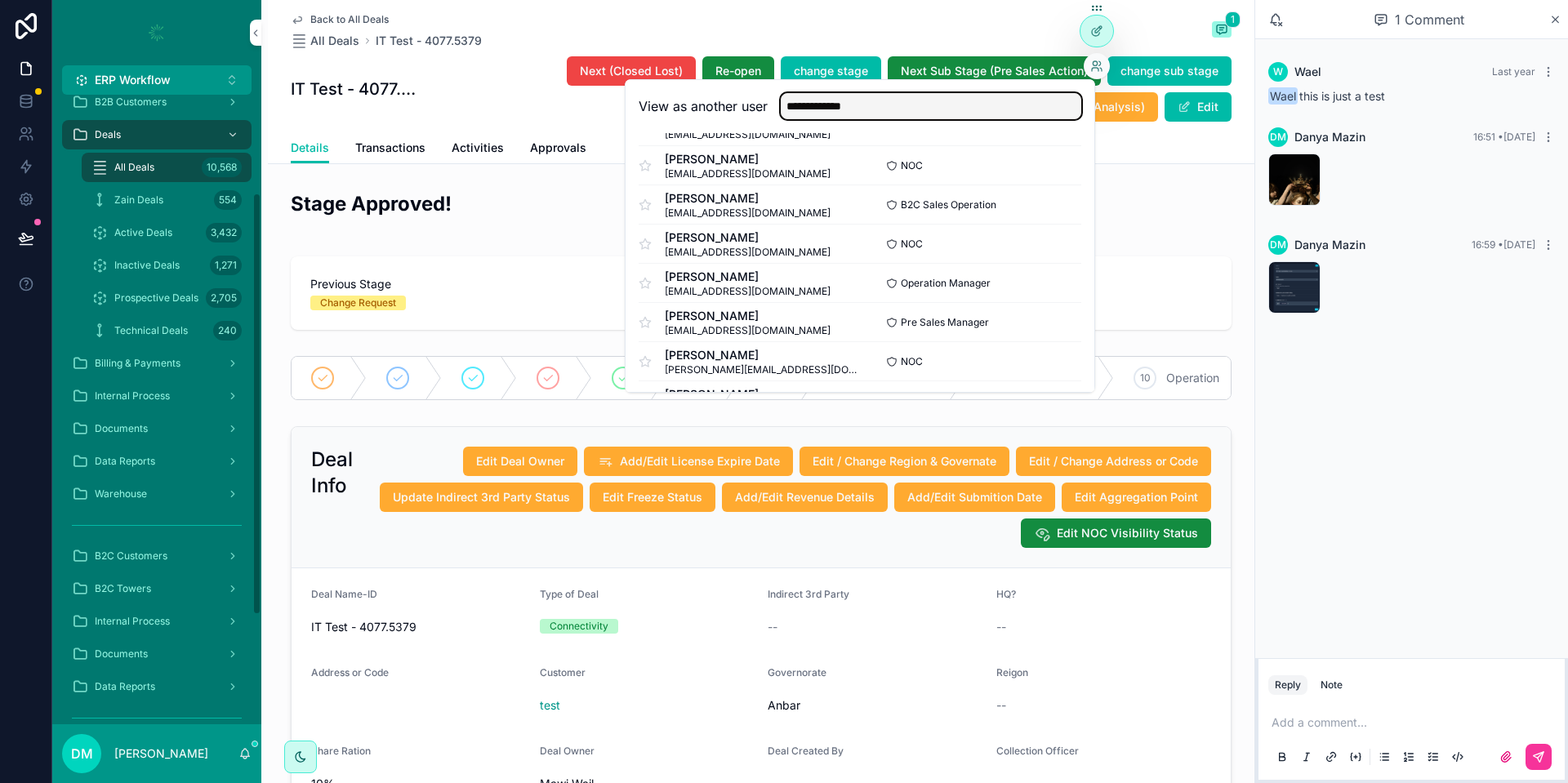
scroll to position [147, 0]
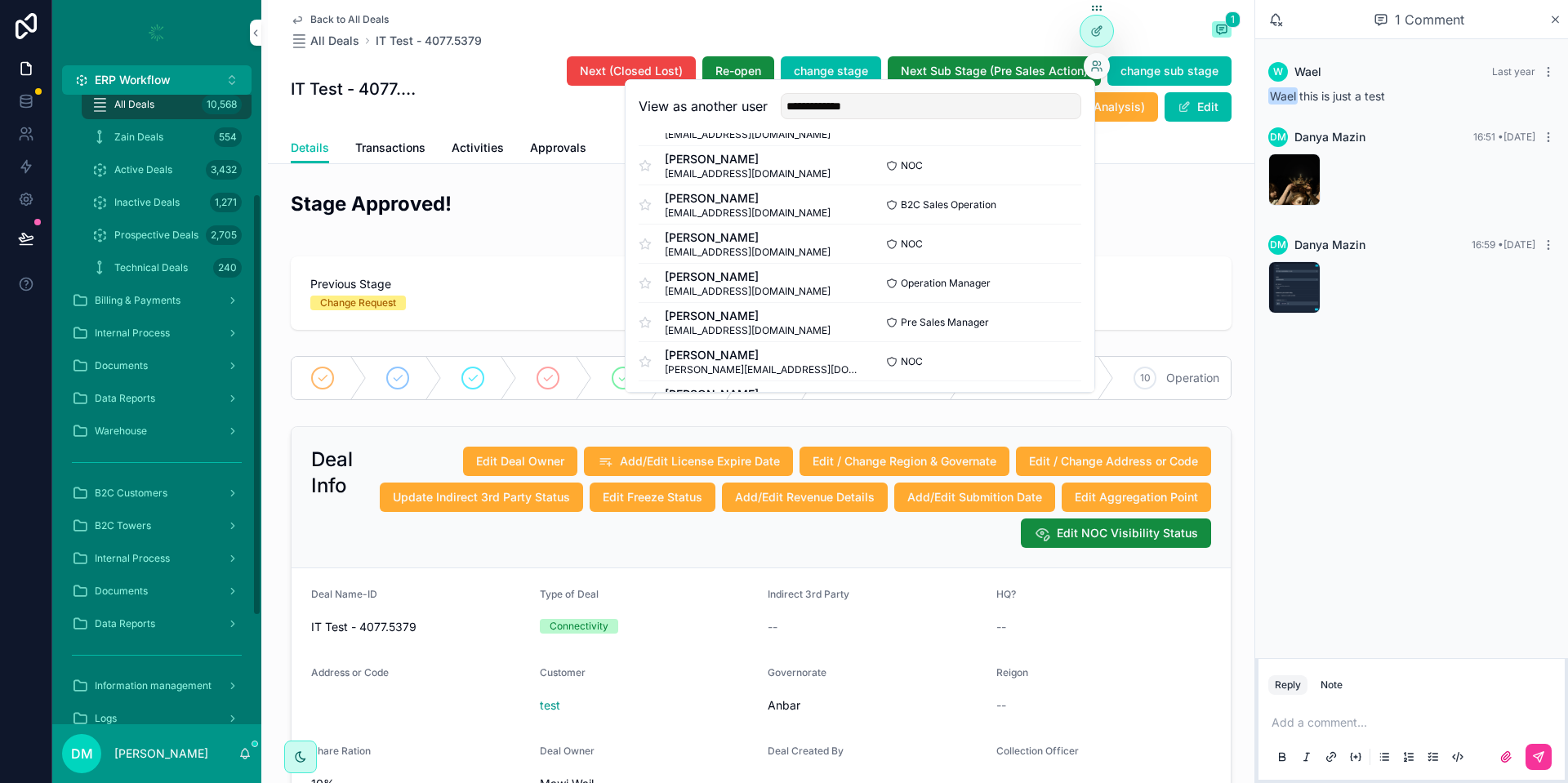
click at [136, 531] on span "B2C Towers" at bounding box center [123, 525] width 56 height 13
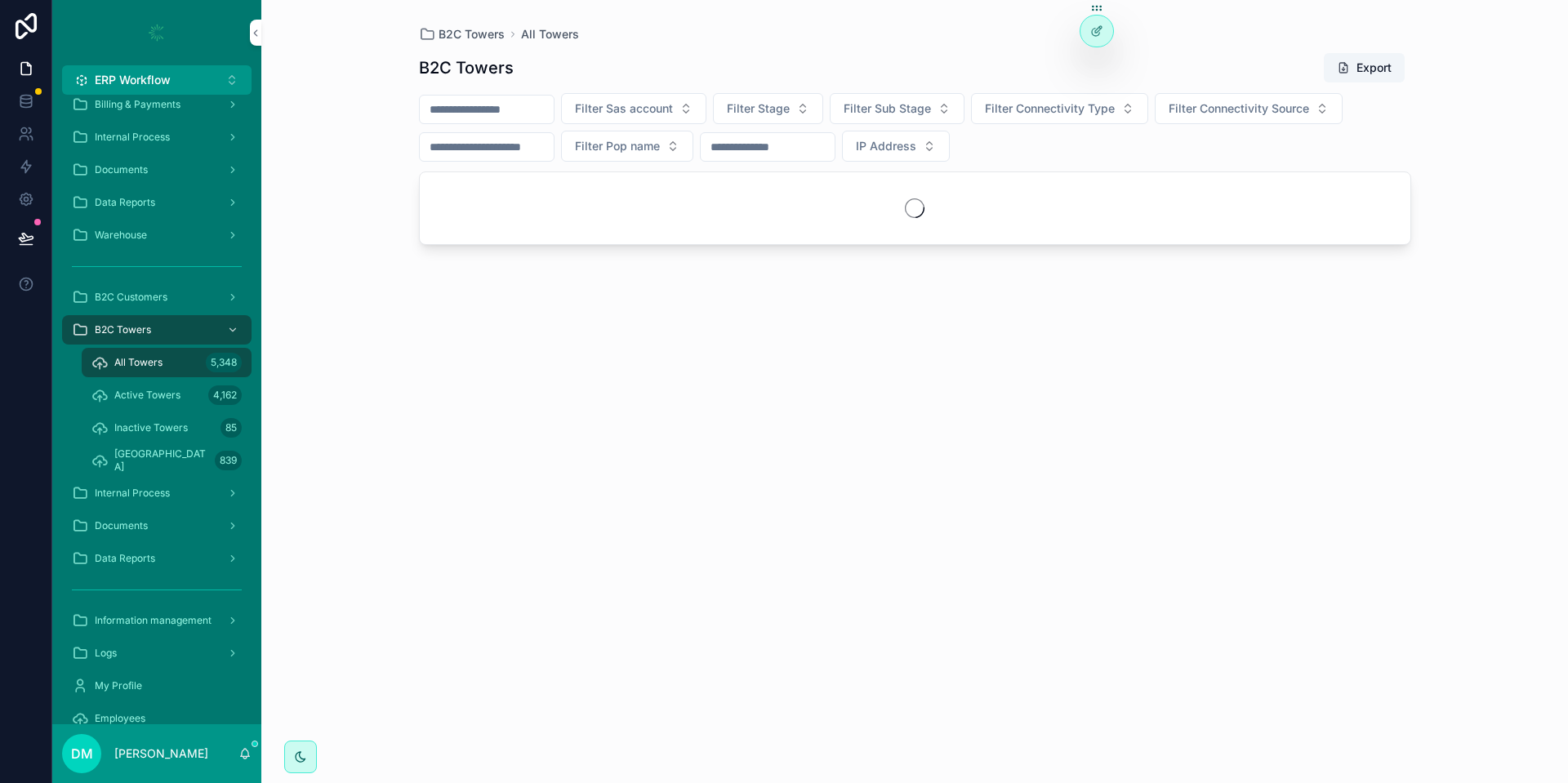
click at [503, 98] on input "scrollable content" at bounding box center [487, 110] width 134 height 23
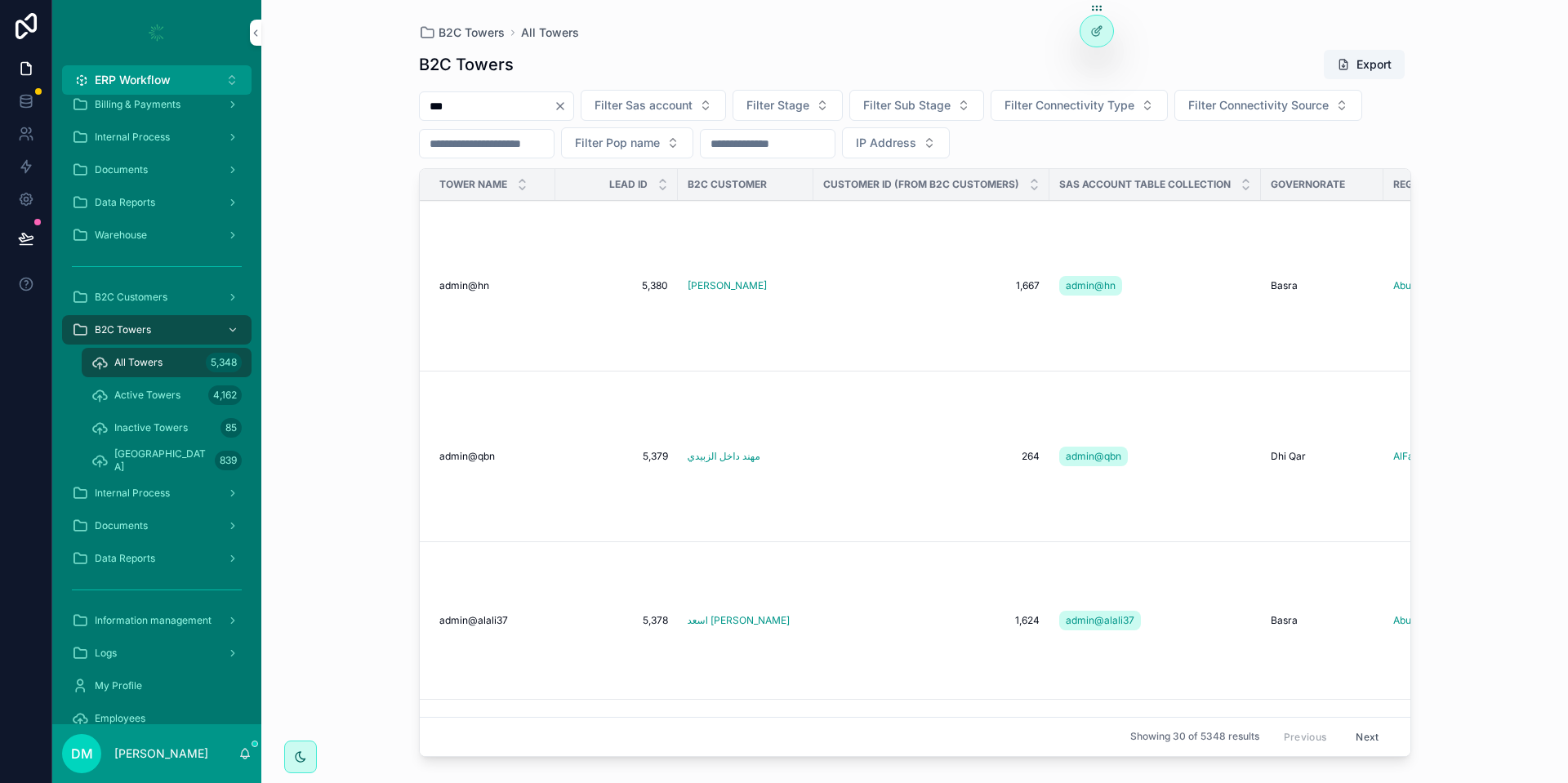
type input "***"
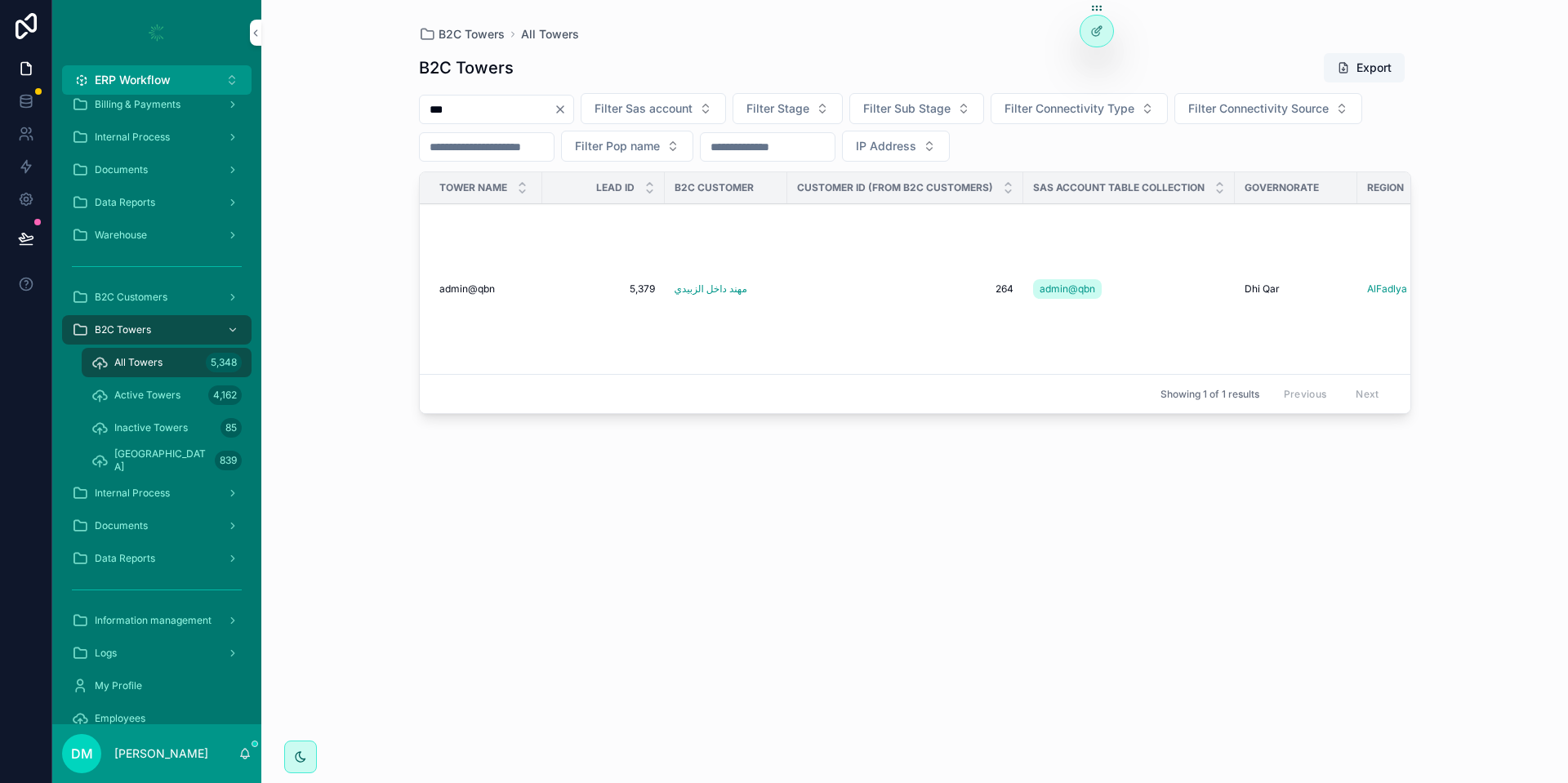
click at [504, 295] on div "admin@qbn admin@qbn" at bounding box center [485, 288] width 93 height 13
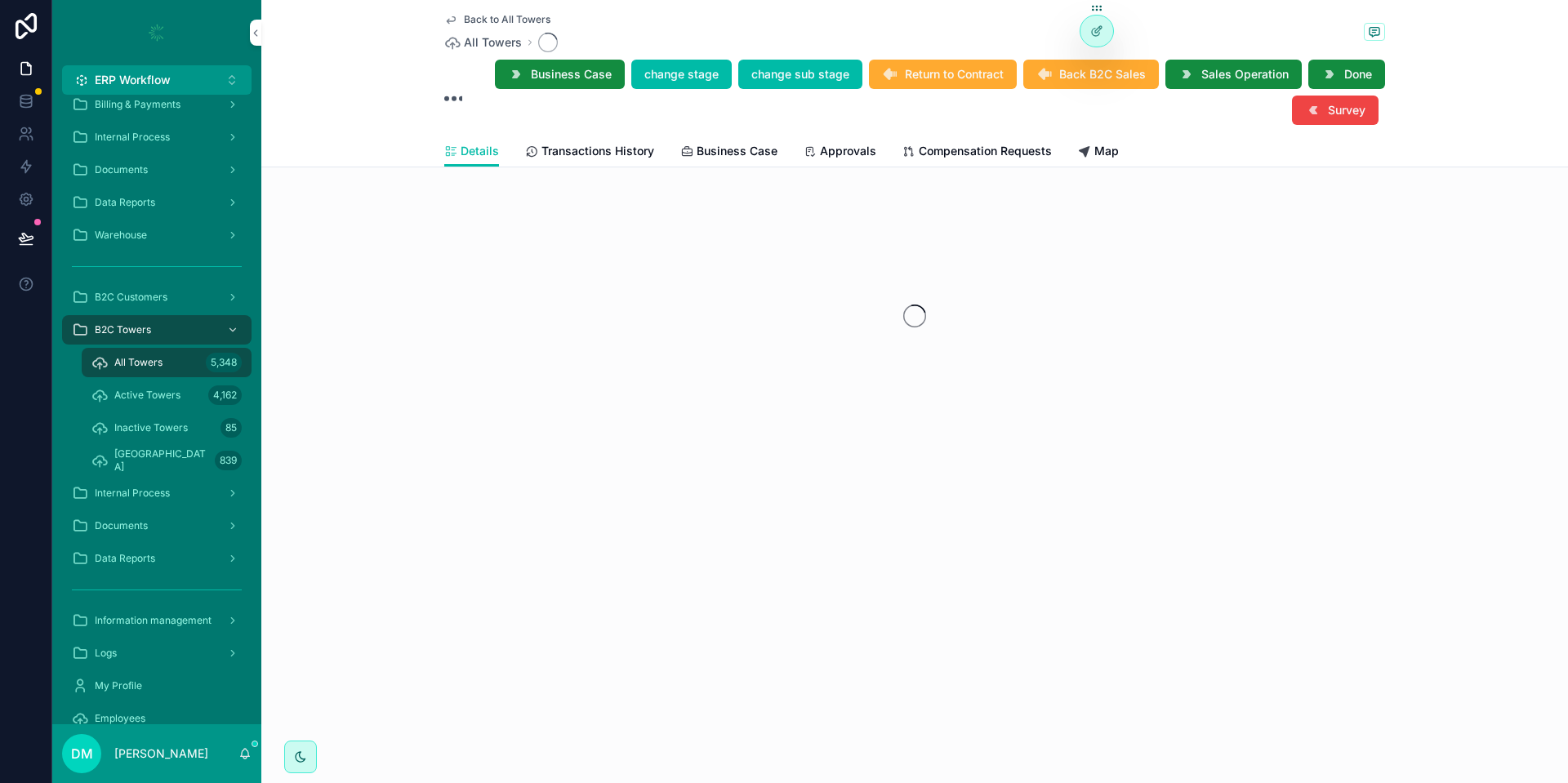
click at [1376, 32] on icon "scrollable content" at bounding box center [1375, 32] width 13 height 13
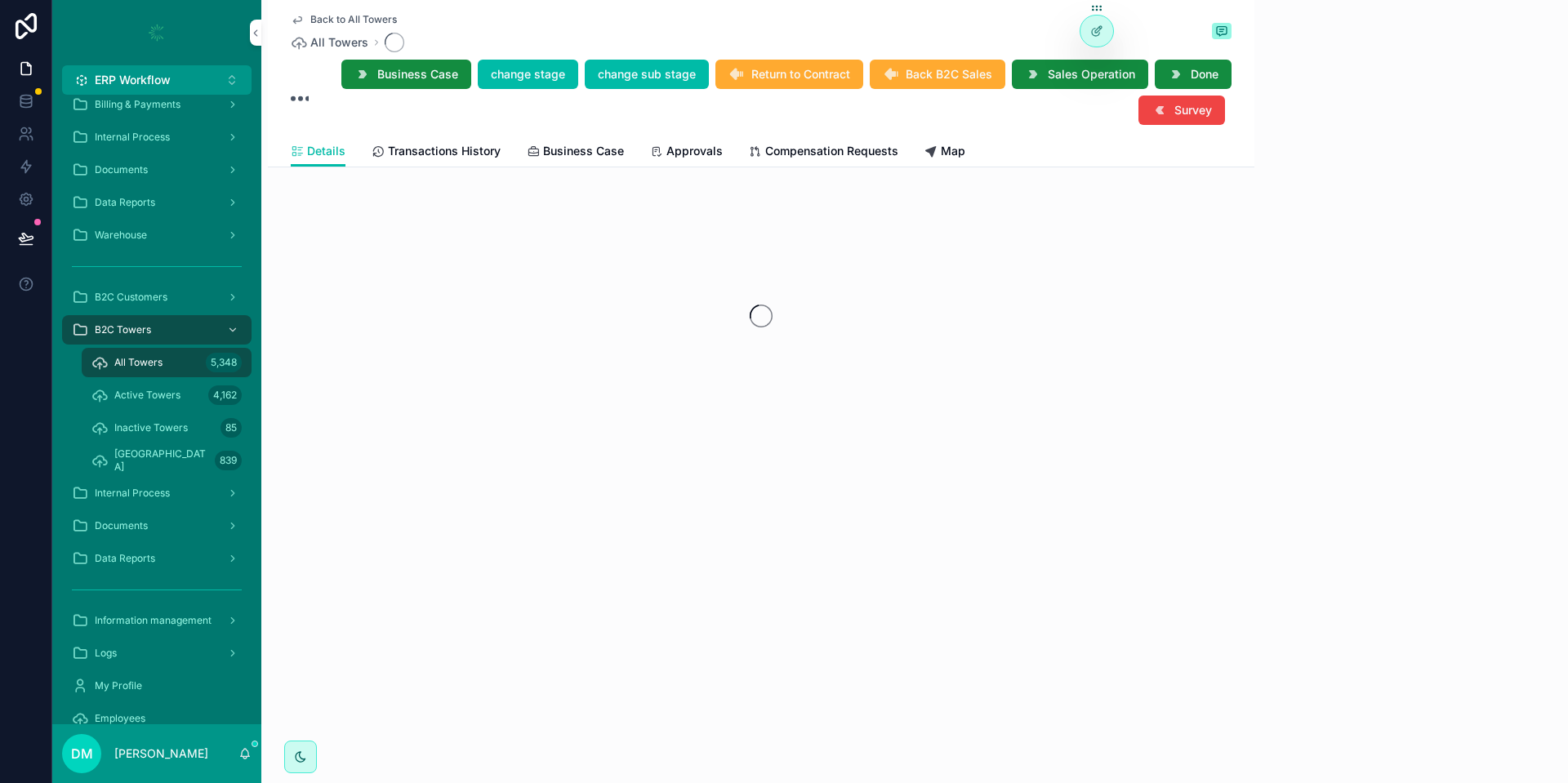
click at [0, 0] on icon at bounding box center [0, 0] width 0 height 0
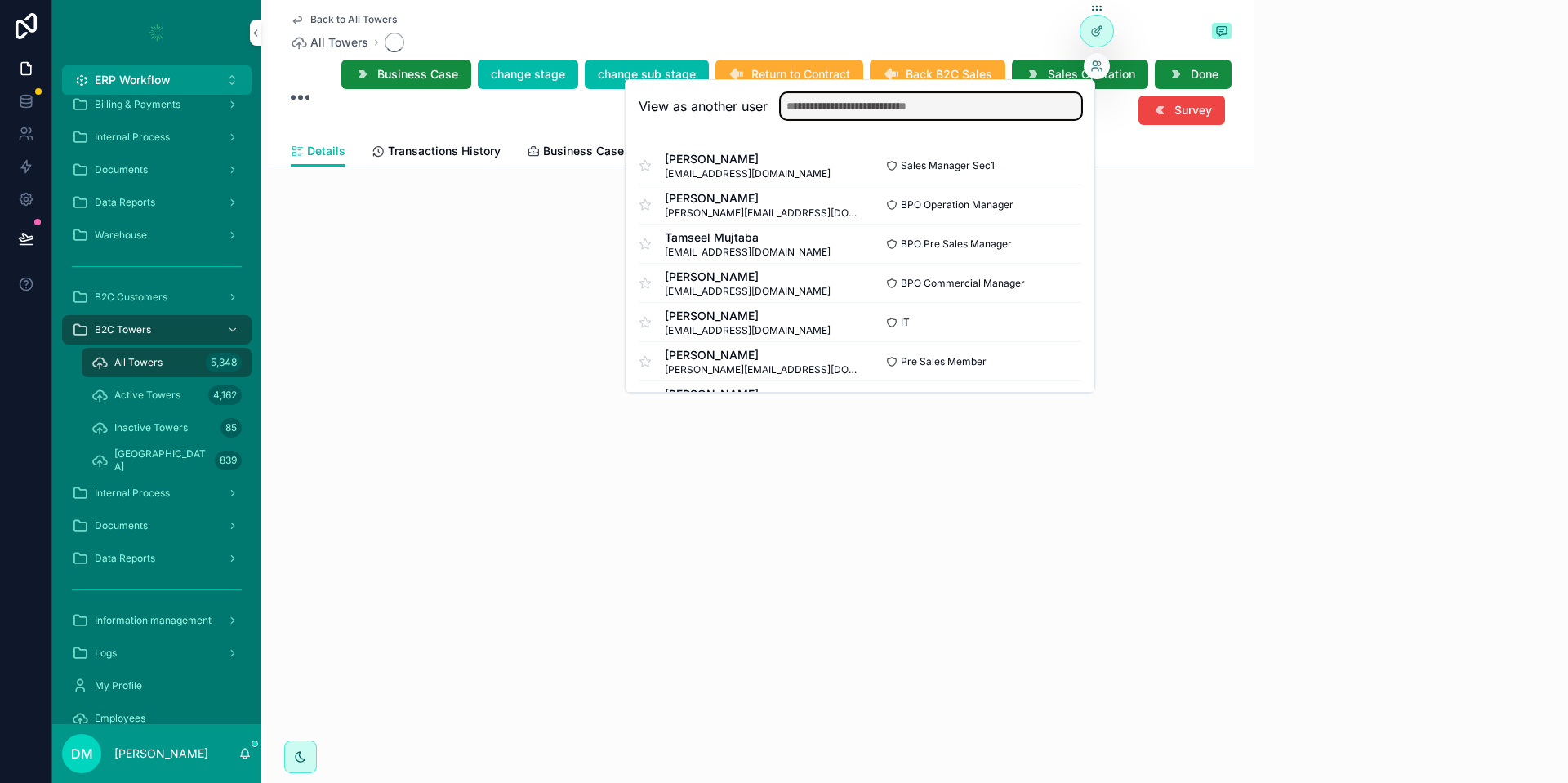
click at [1010, 103] on input "text" at bounding box center [930, 106] width 300 height 27
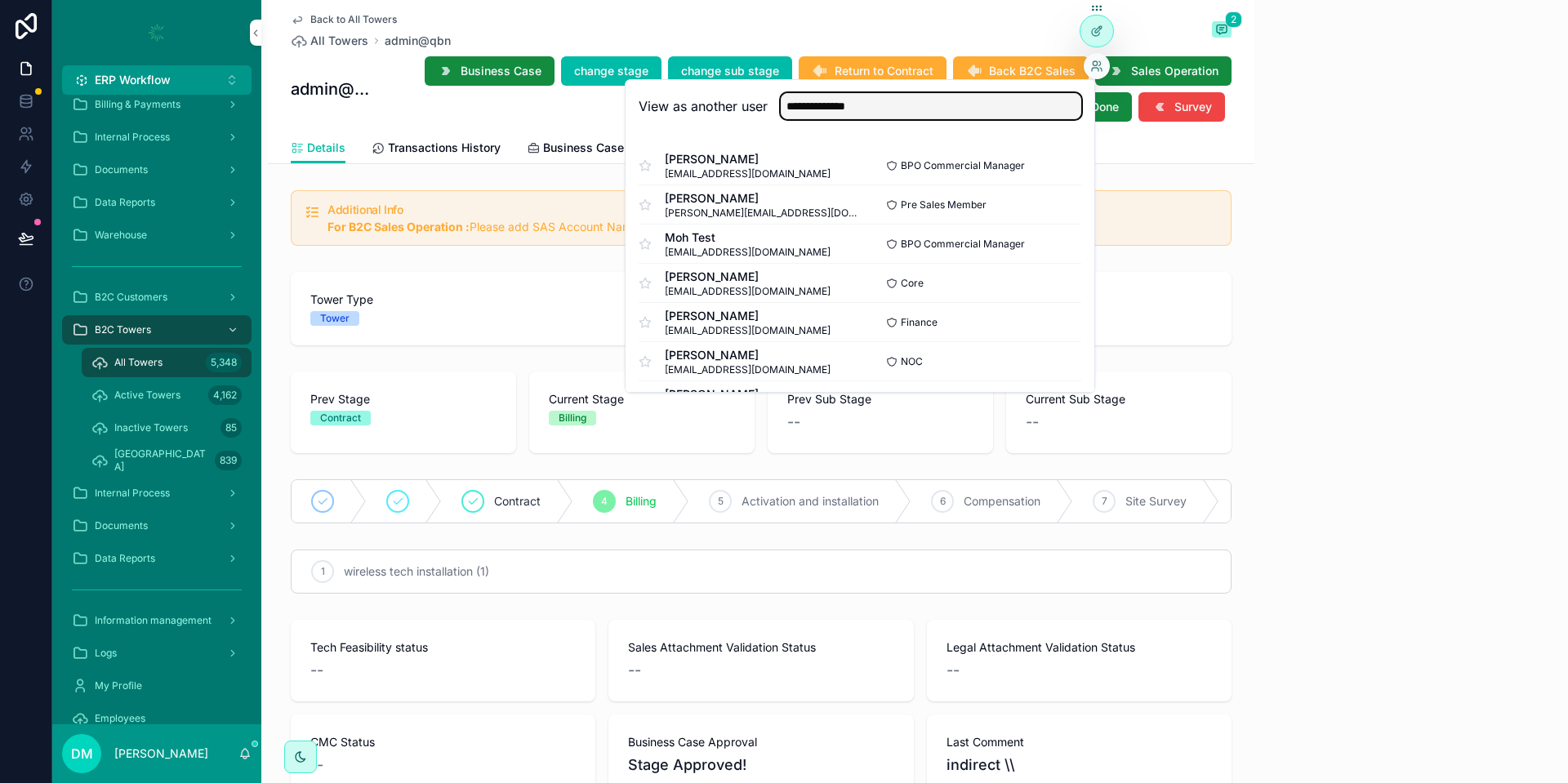
type input "**********"
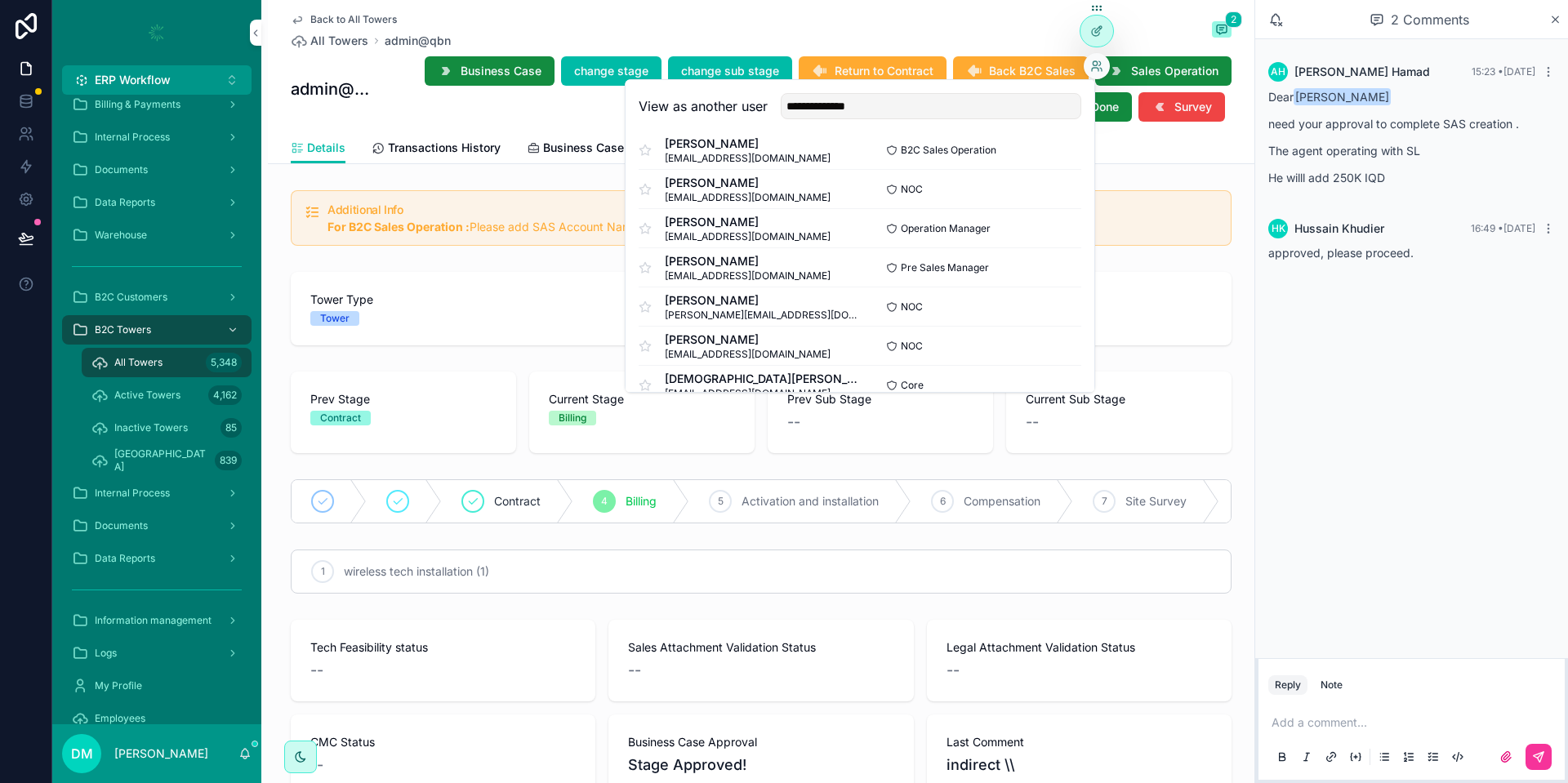
scroll to position [434, 0]
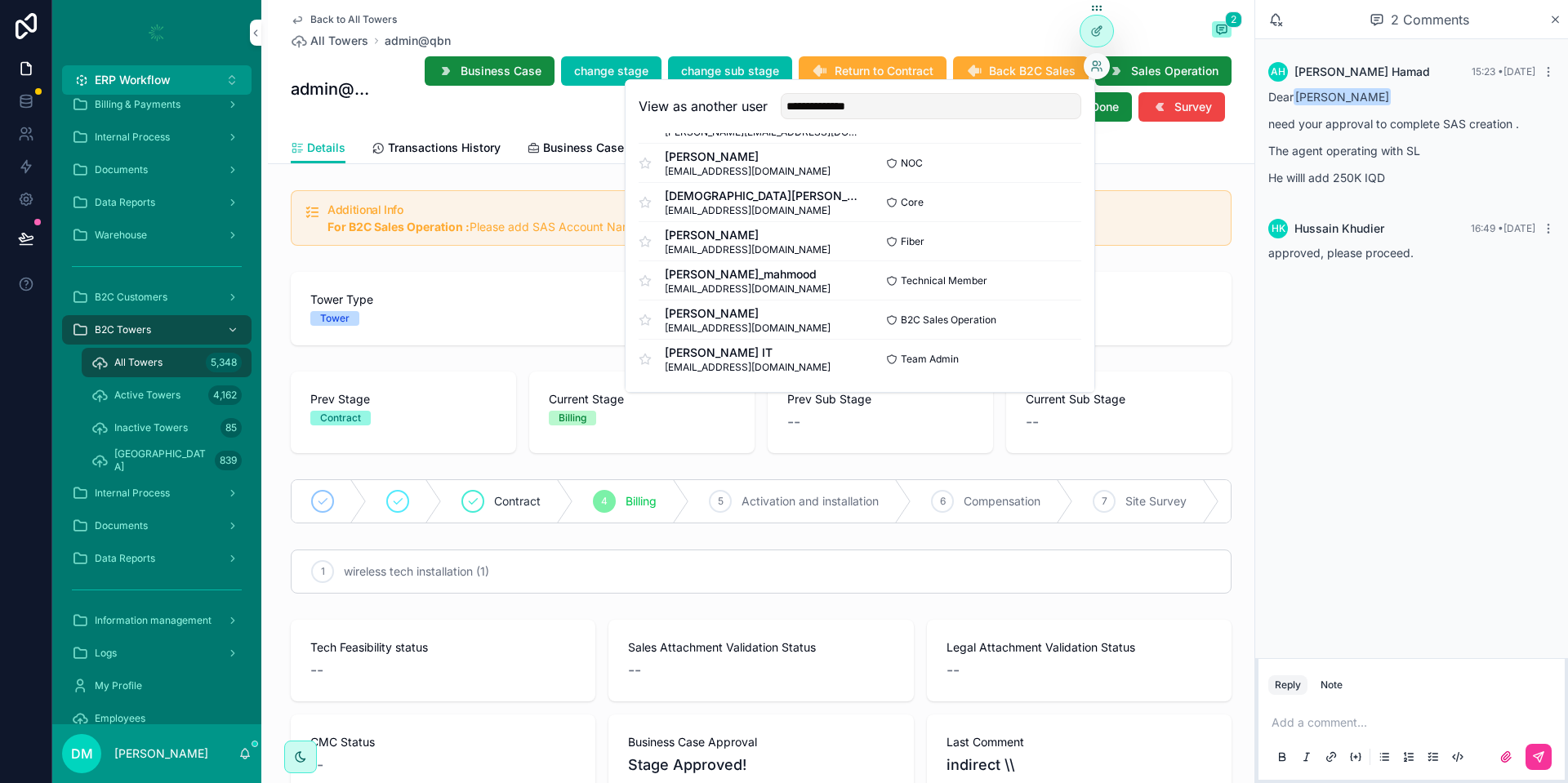
click at [0, 0] on button "Select" at bounding box center [0, 0] width 0 height 0
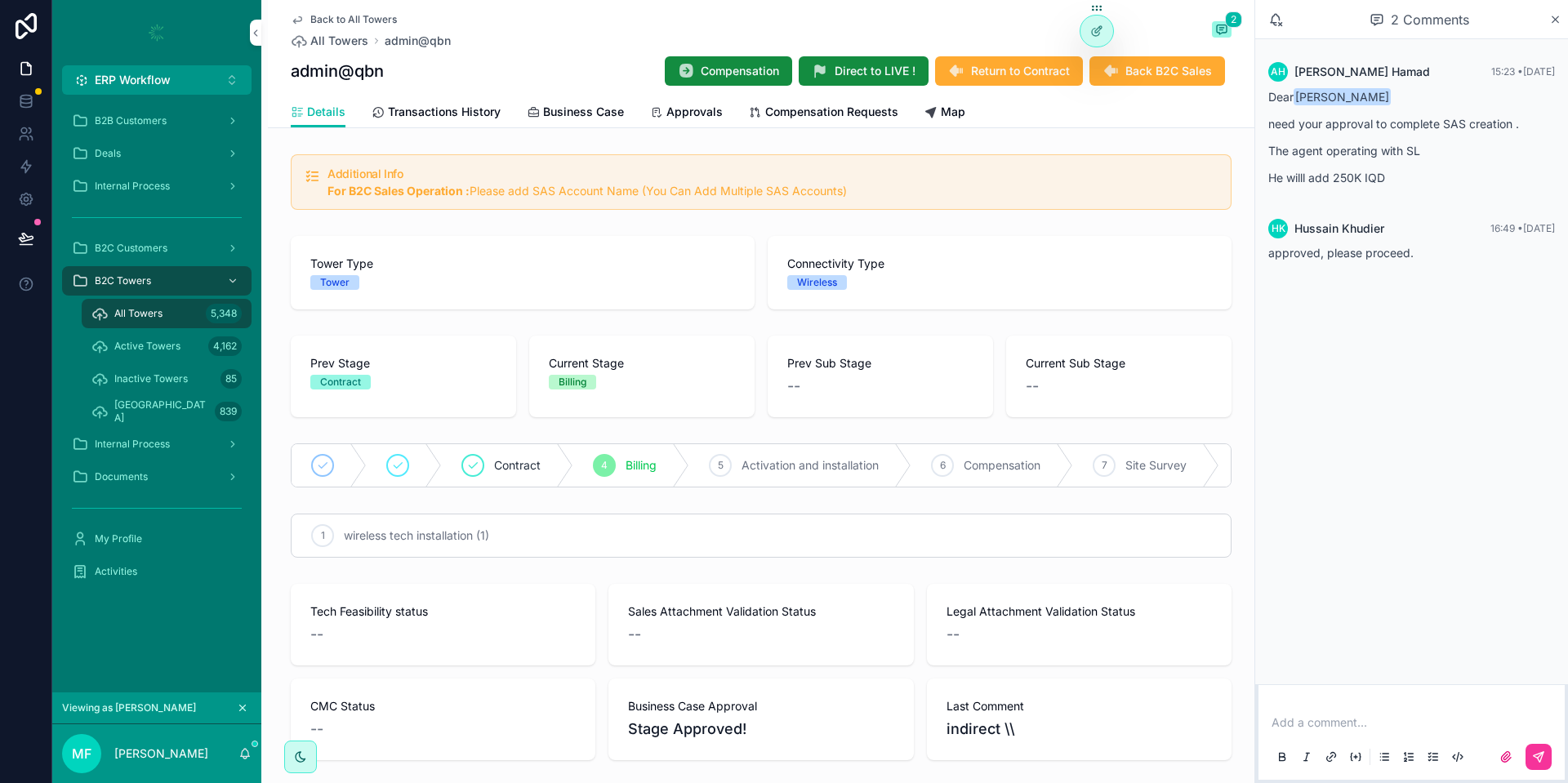
click at [1342, 710] on div "Add a comment..." at bounding box center [1411, 739] width 287 height 68
click at [1544, 702] on button "scrollable content" at bounding box center [1539, 711] width 27 height 27
click at [249, 710] on button "scrollable content" at bounding box center [242, 708] width 18 height 18
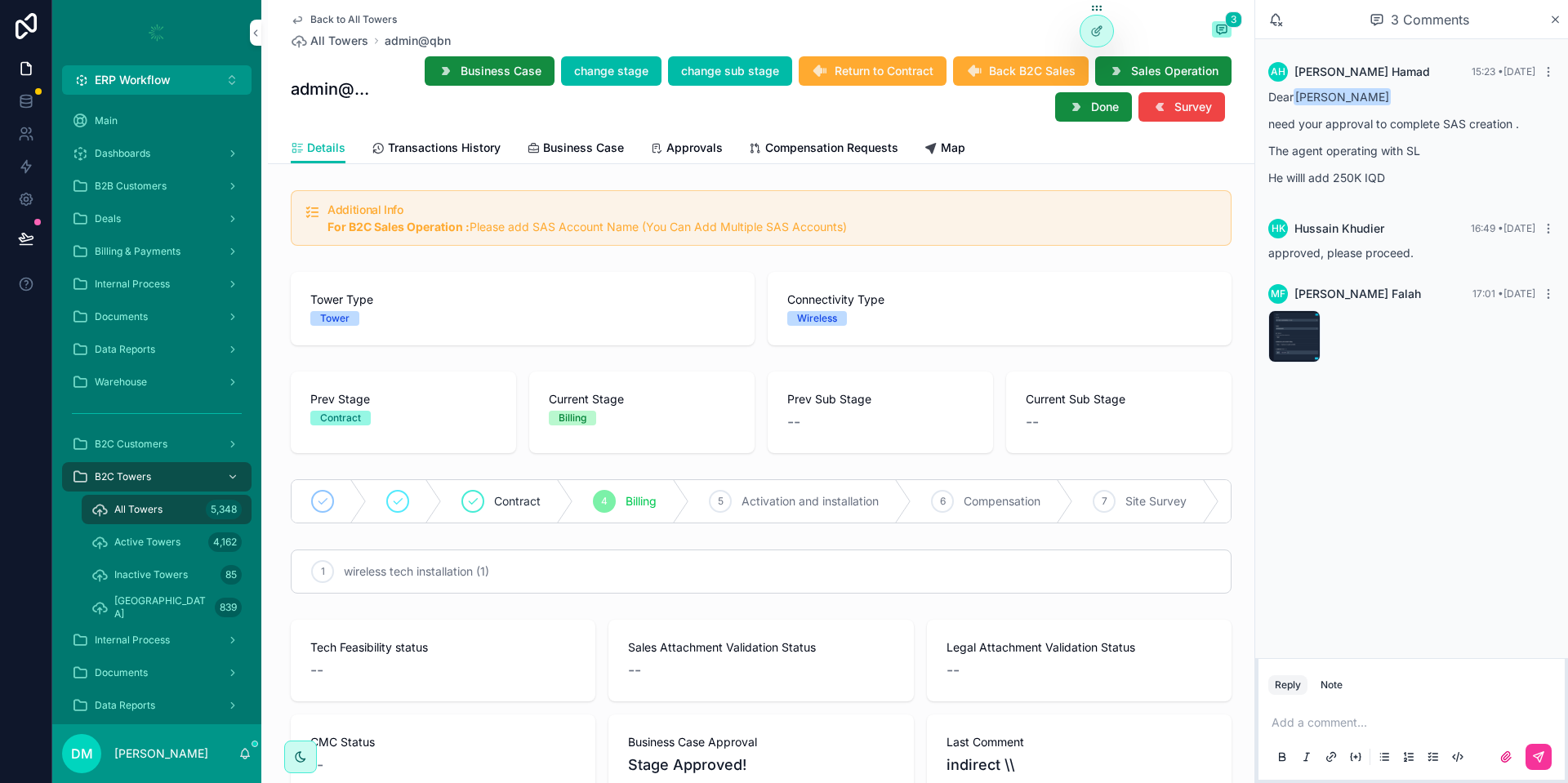
click at [1546, 290] on icon "scrollable content" at bounding box center [1548, 294] width 13 height 13
click at [1541, 295] on button "scrollable content" at bounding box center [1545, 294] width 20 height 13
drag, startPoint x: 1535, startPoint y: 291, endPoint x: 1518, endPoint y: 264, distance: 31.9
click at [1514, 265] on div "10/7/2025, 5:01 PM" at bounding box center [1490, 271] width 71 height 13
click at [1546, 292] on icon "scrollable content" at bounding box center [1548, 294] width 13 height 13
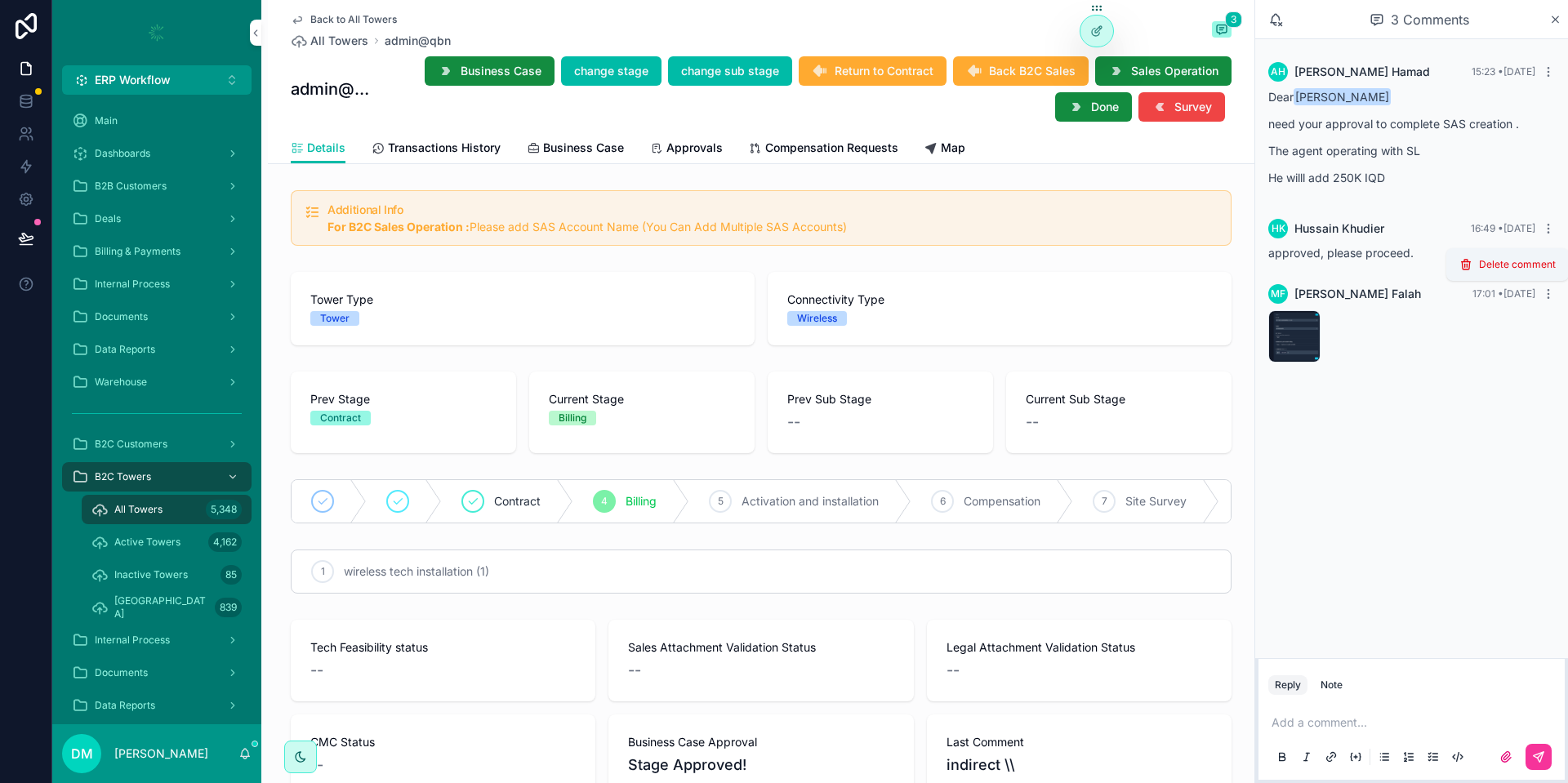
click at [1472, 266] on icon "scrollable content" at bounding box center [1466, 264] width 13 height 13
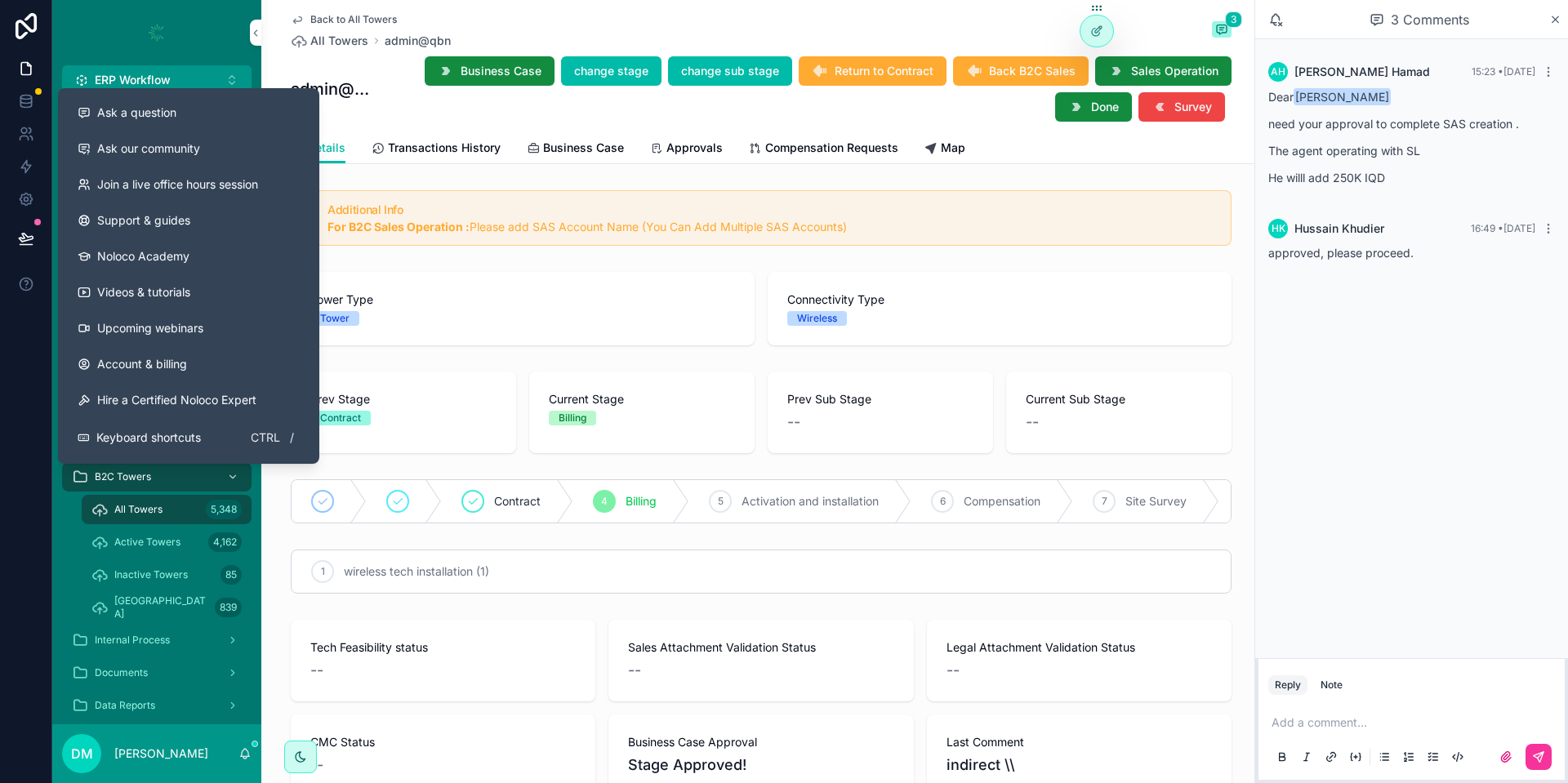
click at [295, 109] on div "Ask a question" at bounding box center [189, 112] width 223 height 16
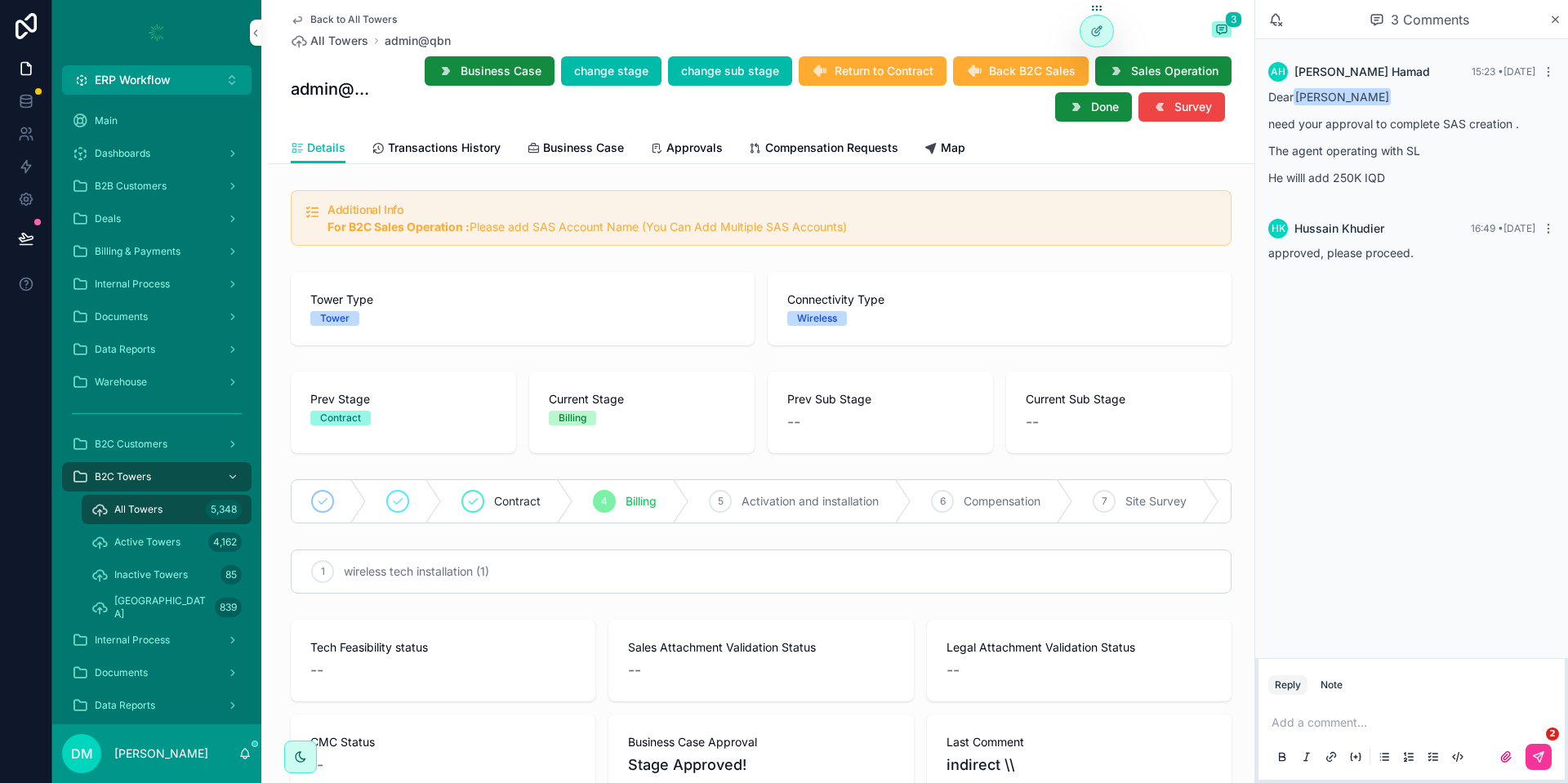
click at [0, 0] on div at bounding box center [0, 0] width 0 height 0
click at [0, 0] on icon at bounding box center [0, 0] width 0 height 0
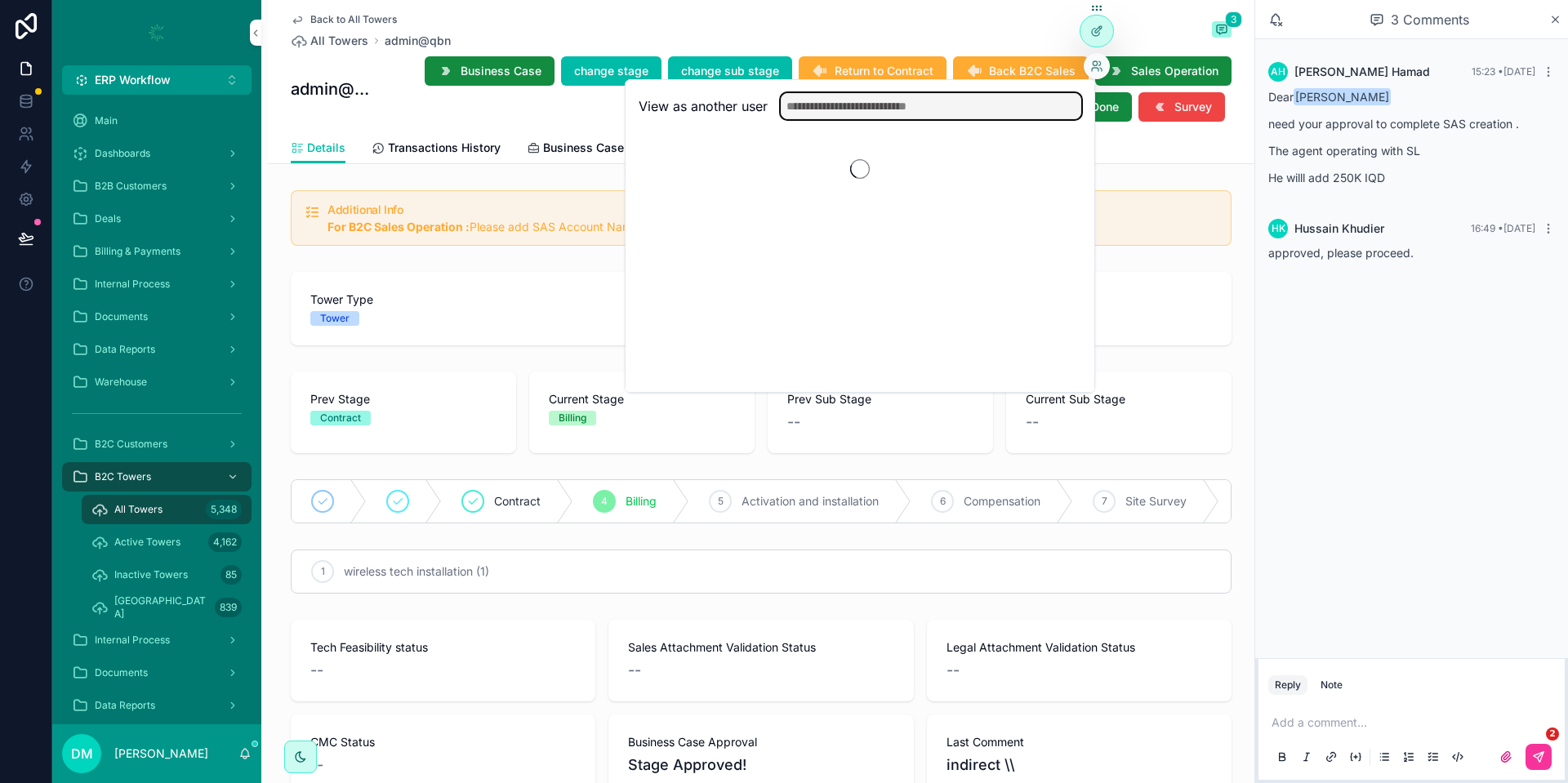
click at [934, 102] on input "text" at bounding box center [930, 106] width 300 height 27
type input "**********"
click at [817, 121] on div "**********" at bounding box center [860, 107] width 469 height 53
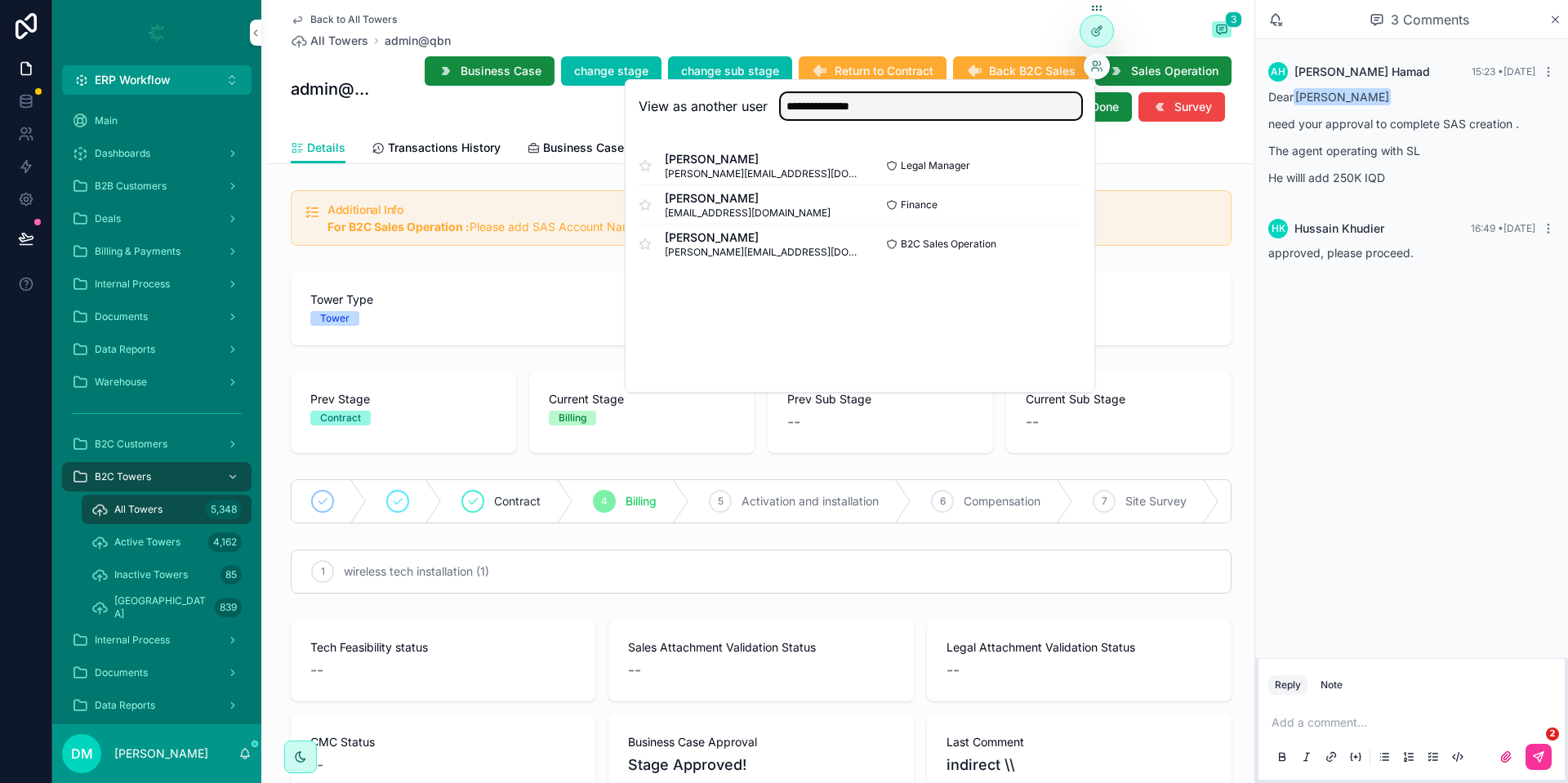
click at [817, 116] on input "**********" at bounding box center [930, 106] width 300 height 27
click at [0, 0] on button "Select" at bounding box center [0, 0] width 0 height 0
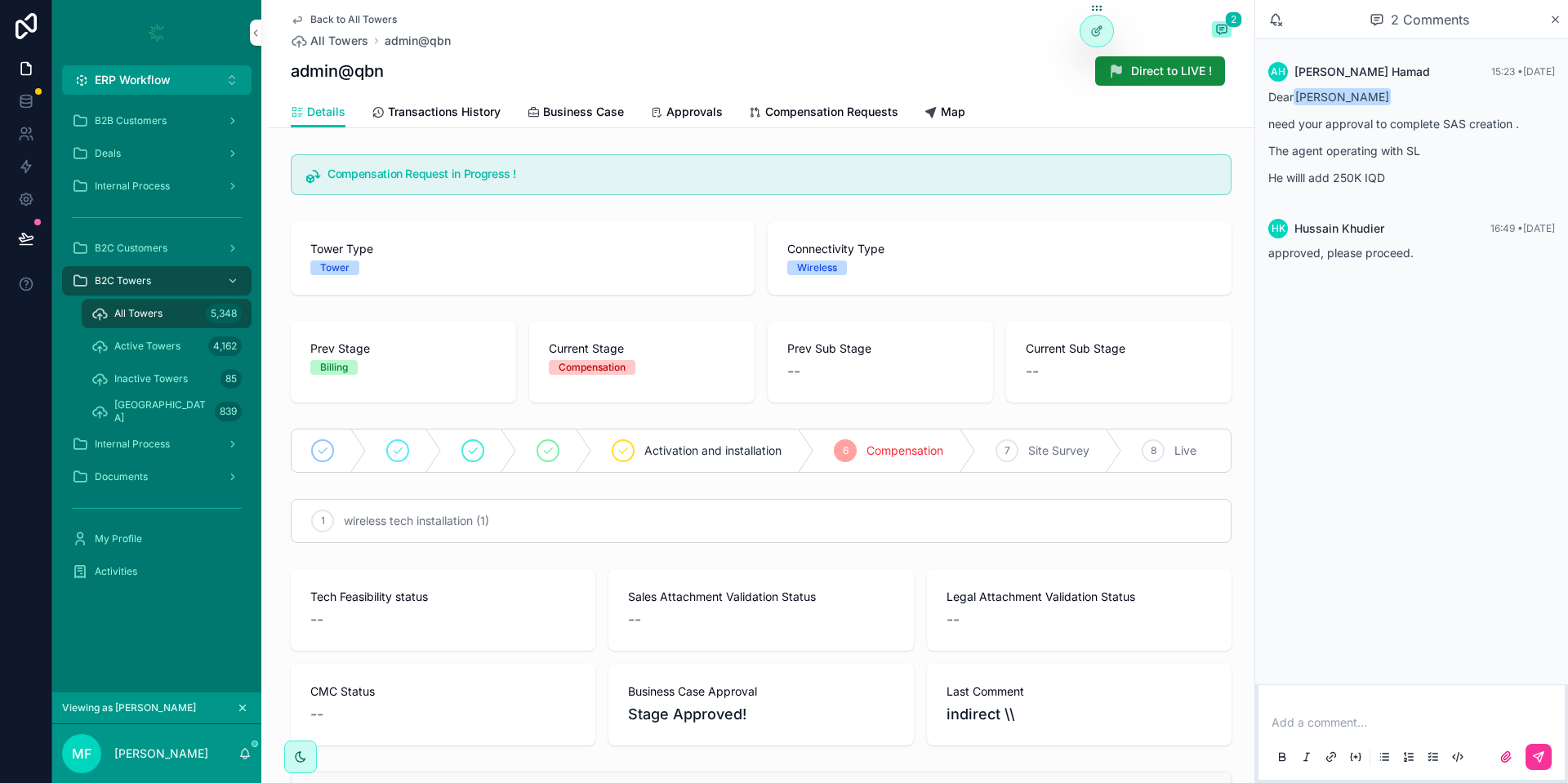
click at [1339, 722] on p "scrollable content" at bounding box center [1415, 722] width 287 height 16
click at [1537, 714] on icon "scrollable content" at bounding box center [1538, 711] width 13 height 13
click at [0, 0] on span "WhatsApp-Image-2025-10-07-at-17.07.50_4ead39ee" at bounding box center [0, 0] width 0 height 0
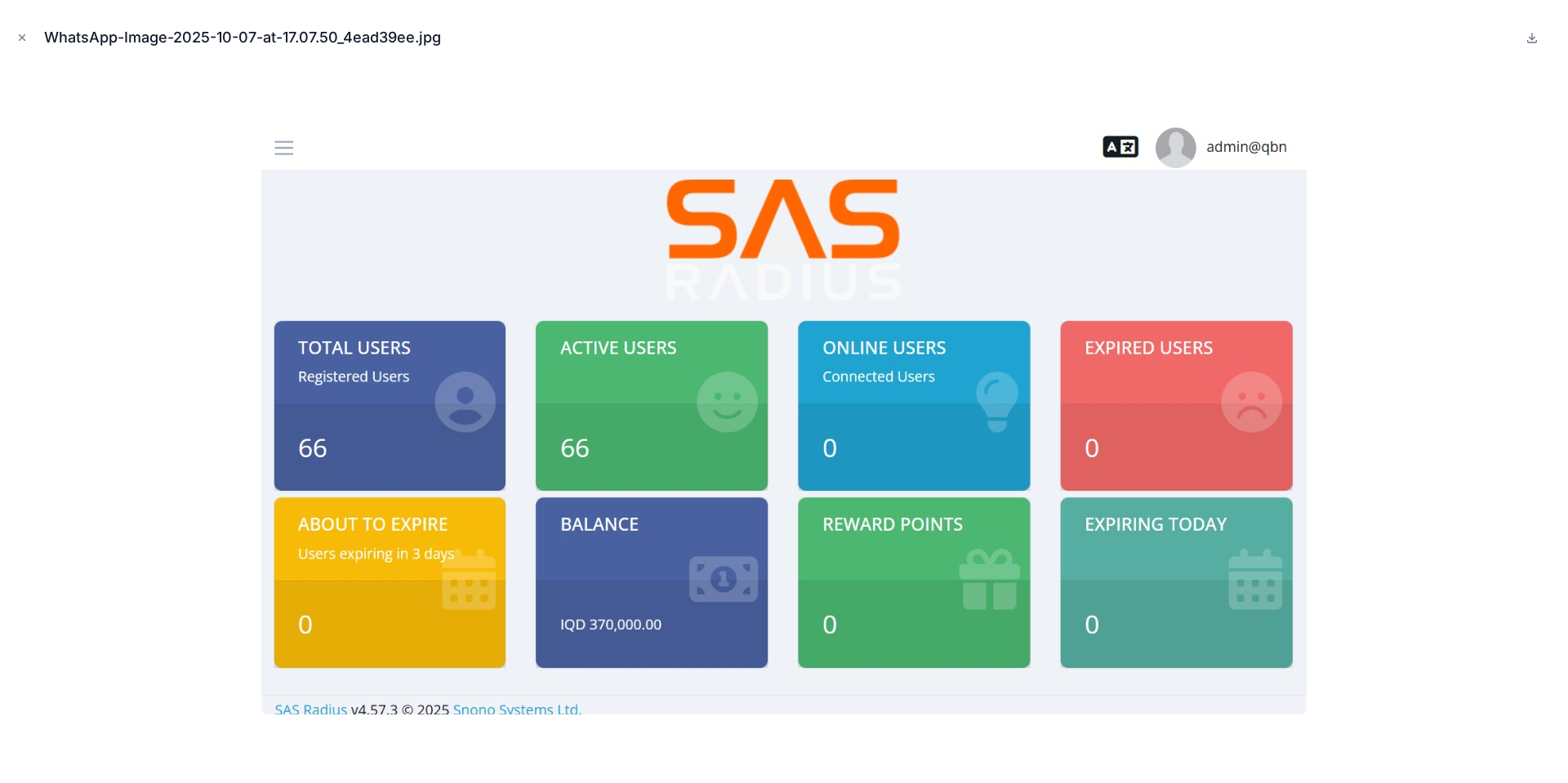
click at [1419, 83] on div at bounding box center [784, 419] width 1542 height 702
click at [21, 33] on icon "Close modal" at bounding box center [21, 37] width 11 height 11
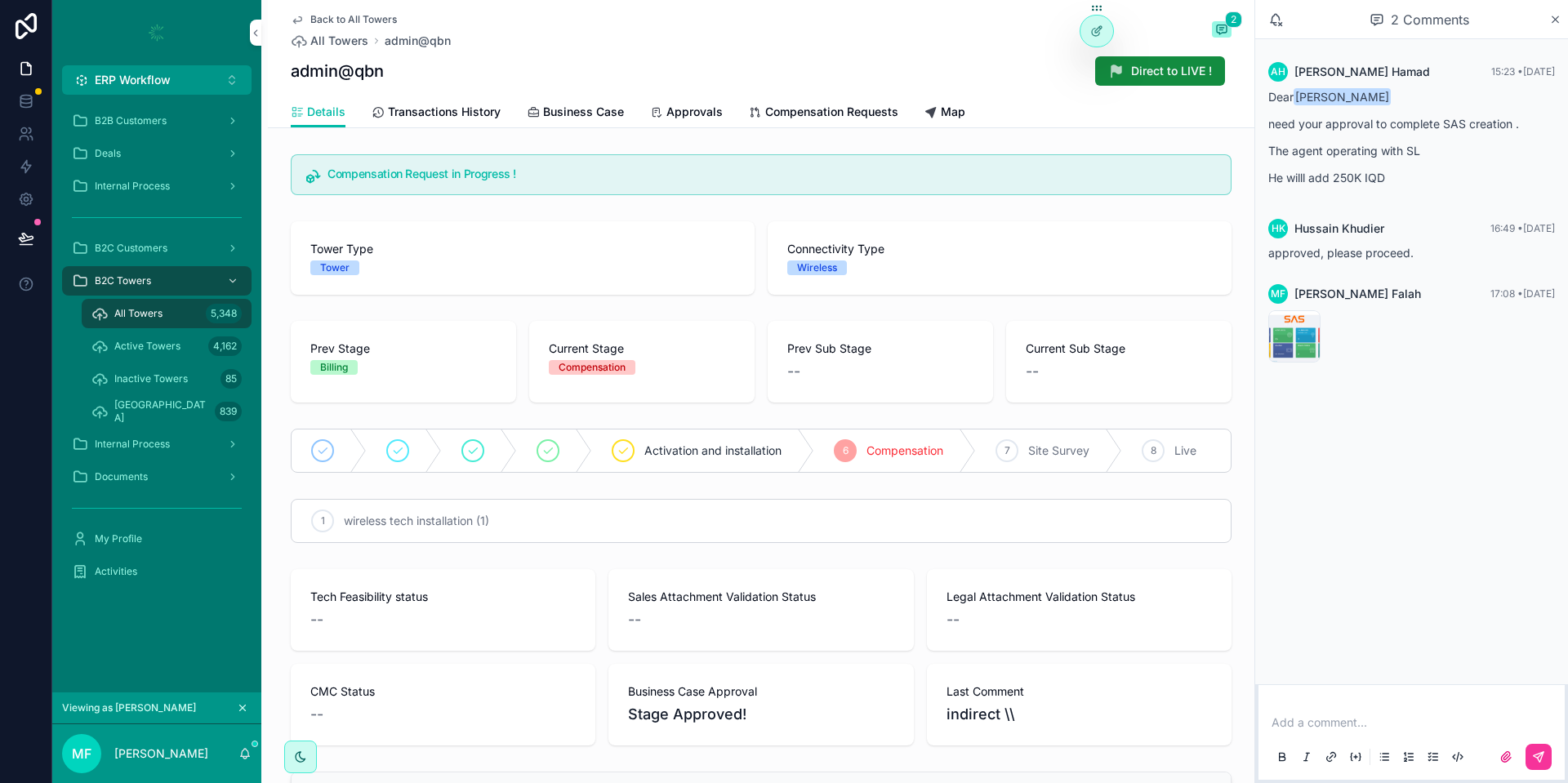
click at [246, 703] on icon "scrollable content" at bounding box center [242, 708] width 11 height 11
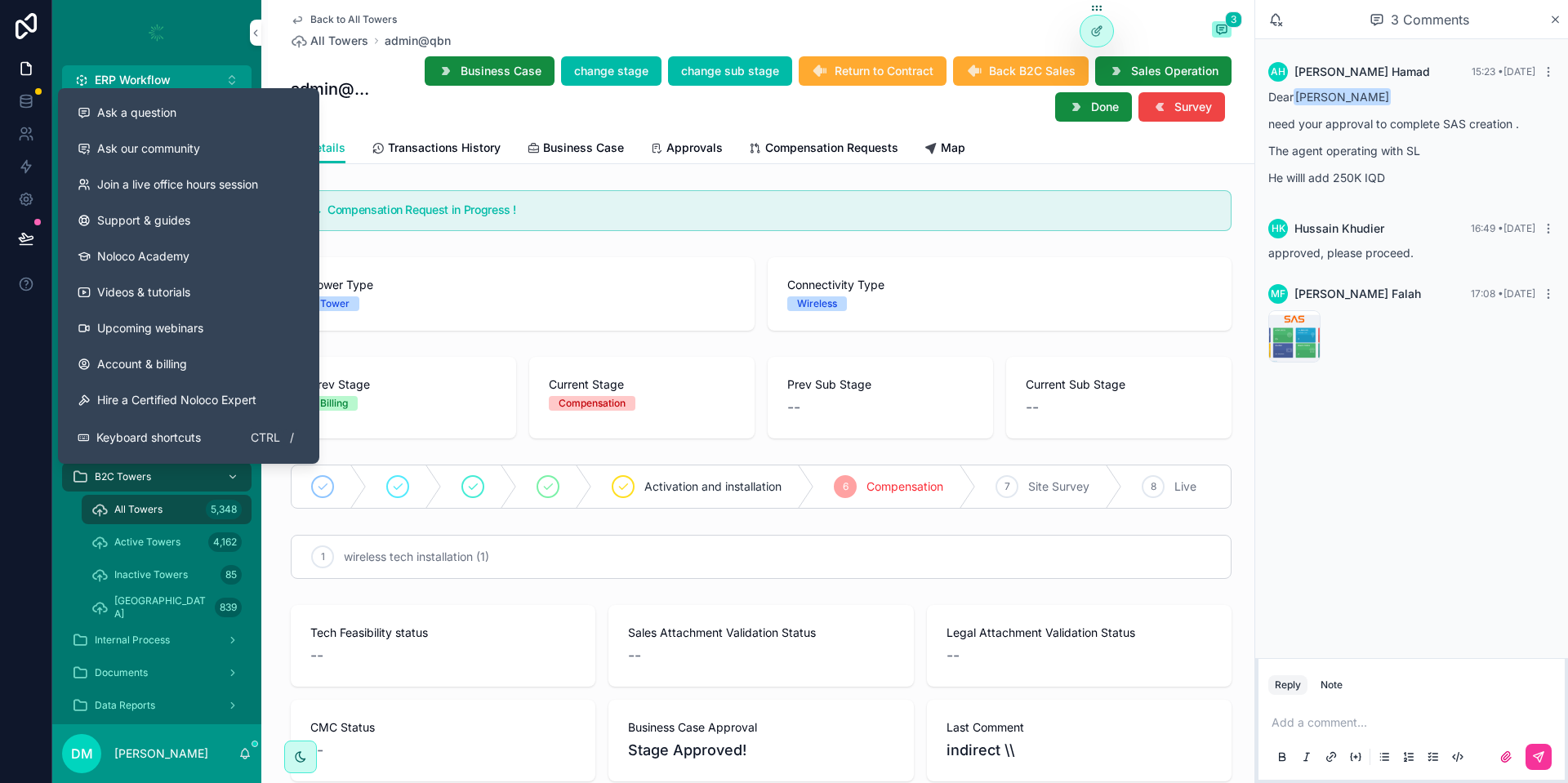
click at [184, 116] on div "Ask a question" at bounding box center [189, 112] width 223 height 16
